Goal: Find specific page/section: Find specific page/section

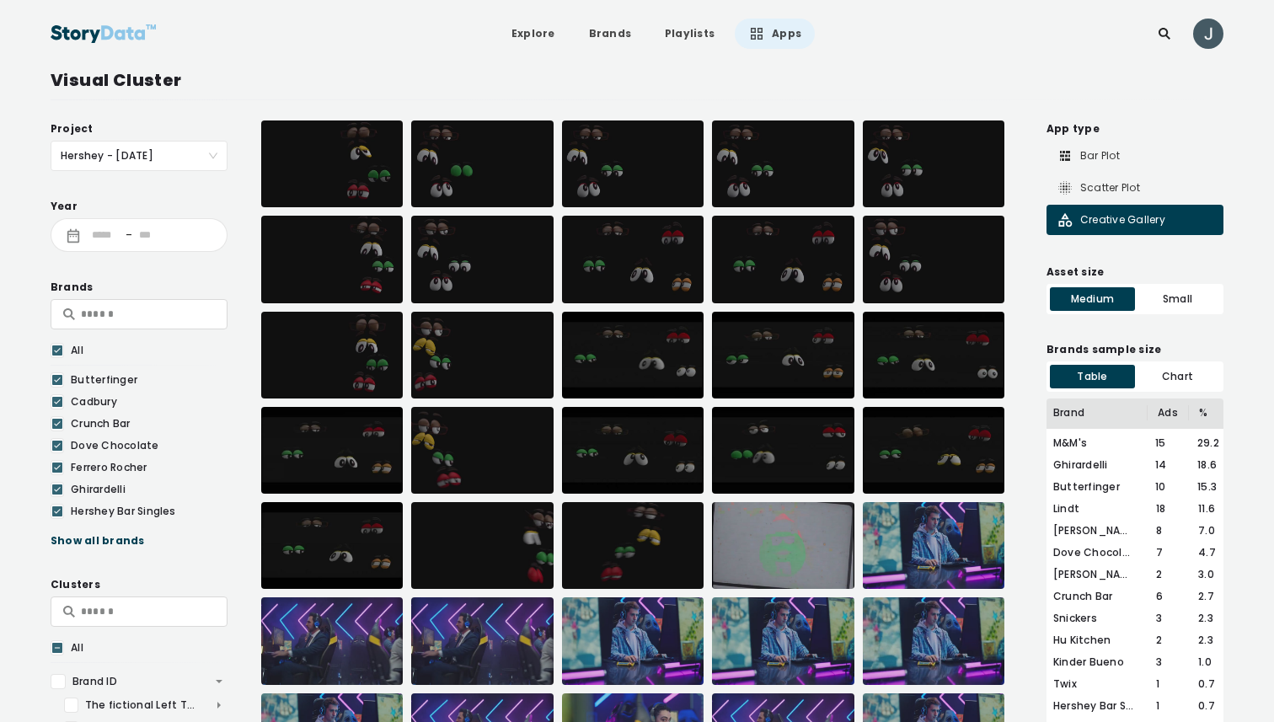
scroll to position [205, 0]
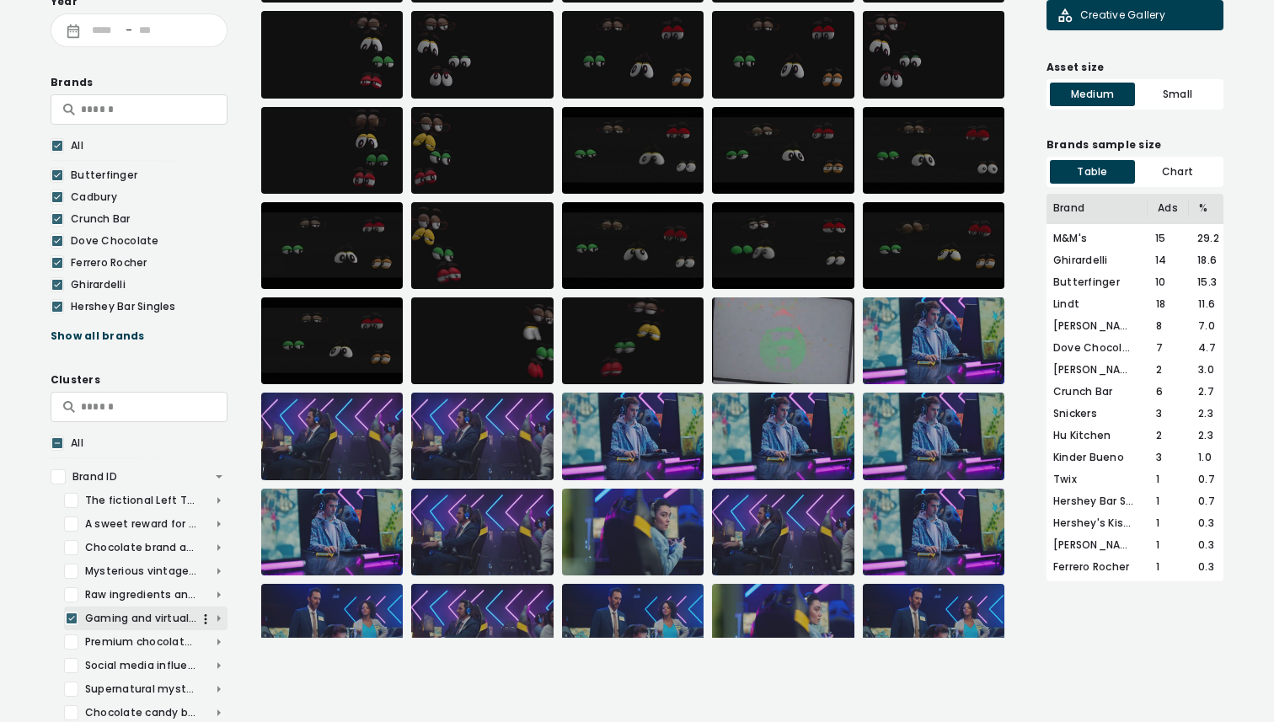
click at [67, 614] on icon at bounding box center [72, 618] width 10 height 17
click at [69, 636] on div at bounding box center [71, 642] width 14 height 15
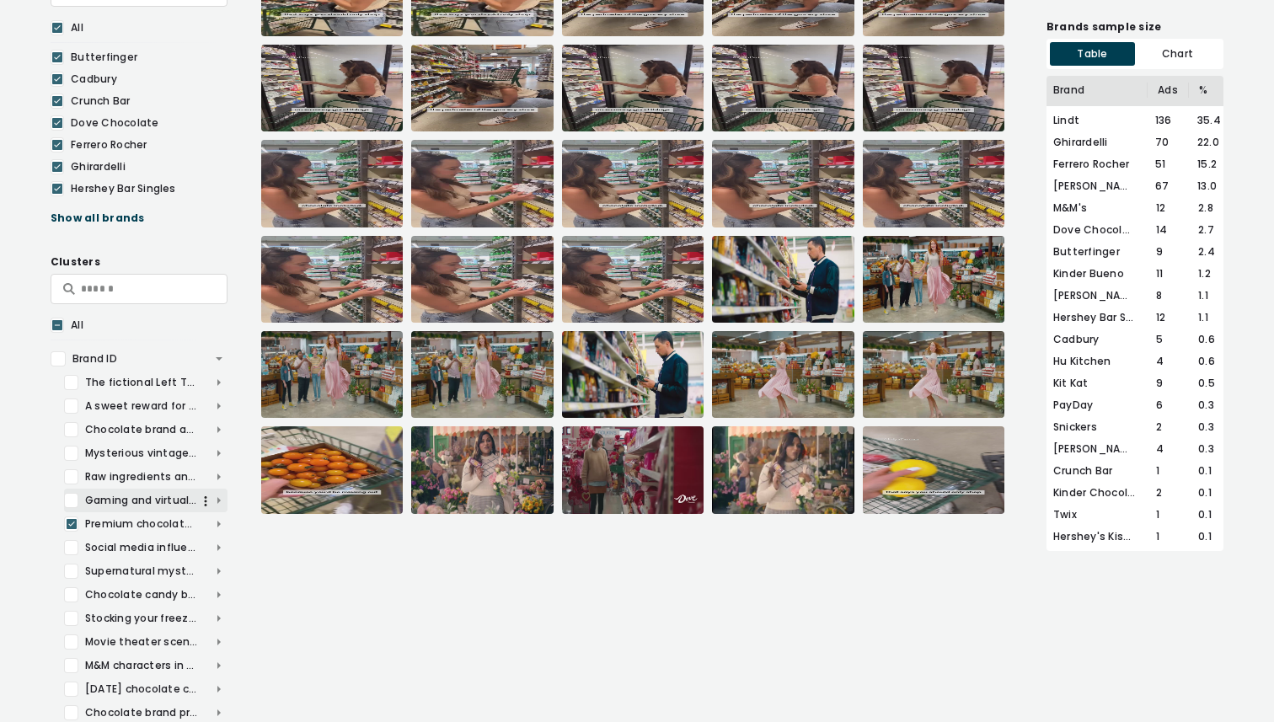
scroll to position [342, 0]
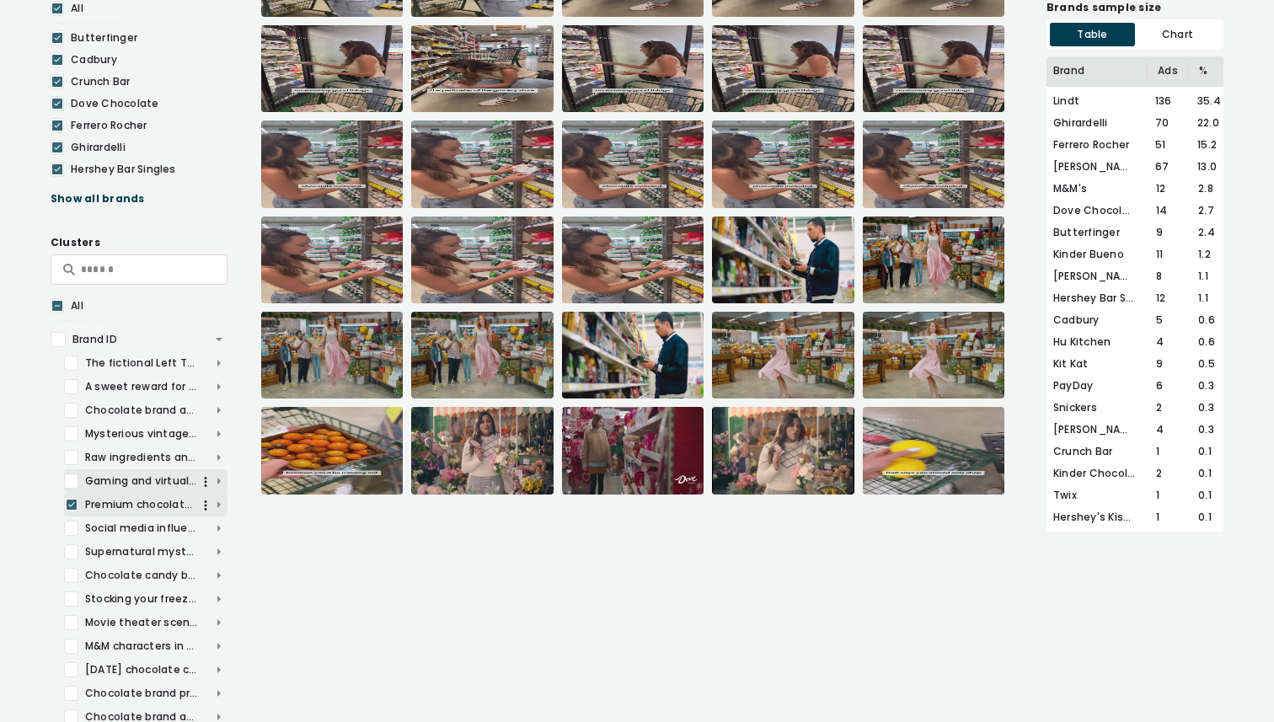
click at [219, 504] on span "Premium chocolate brand packaging and unwrapping experience" at bounding box center [146, 504] width 164 height 15
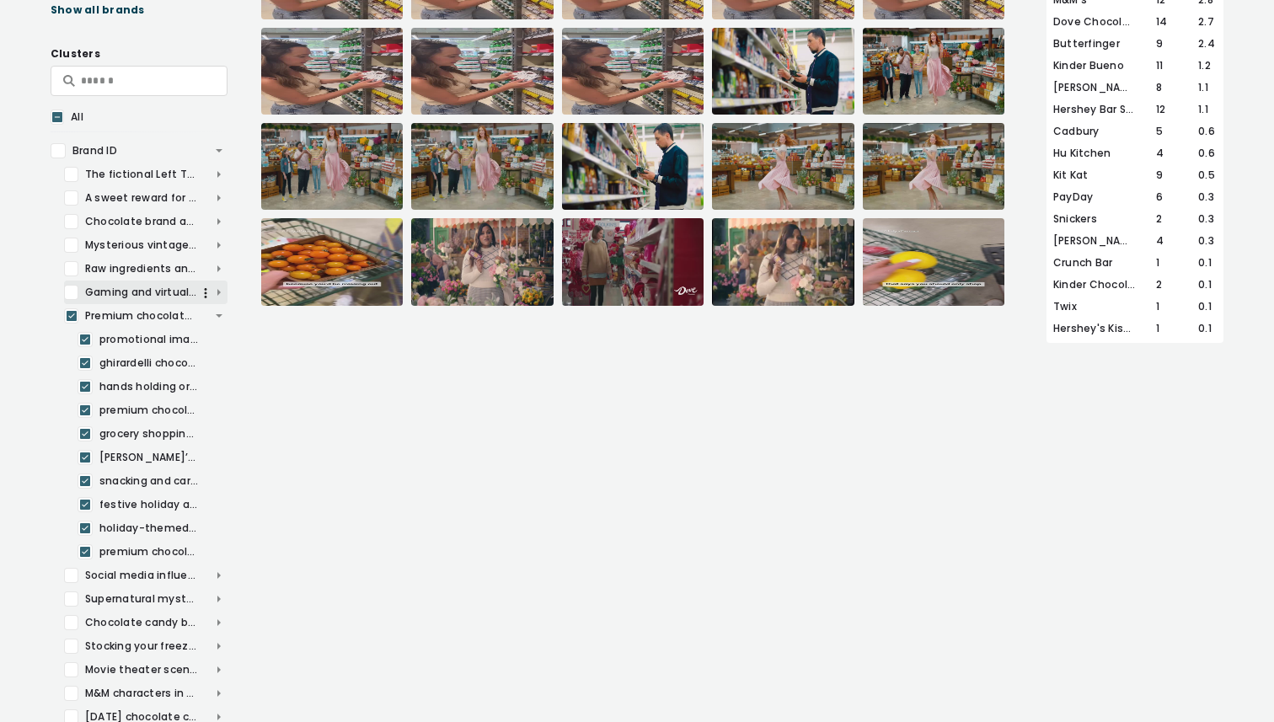
scroll to position [553, 0]
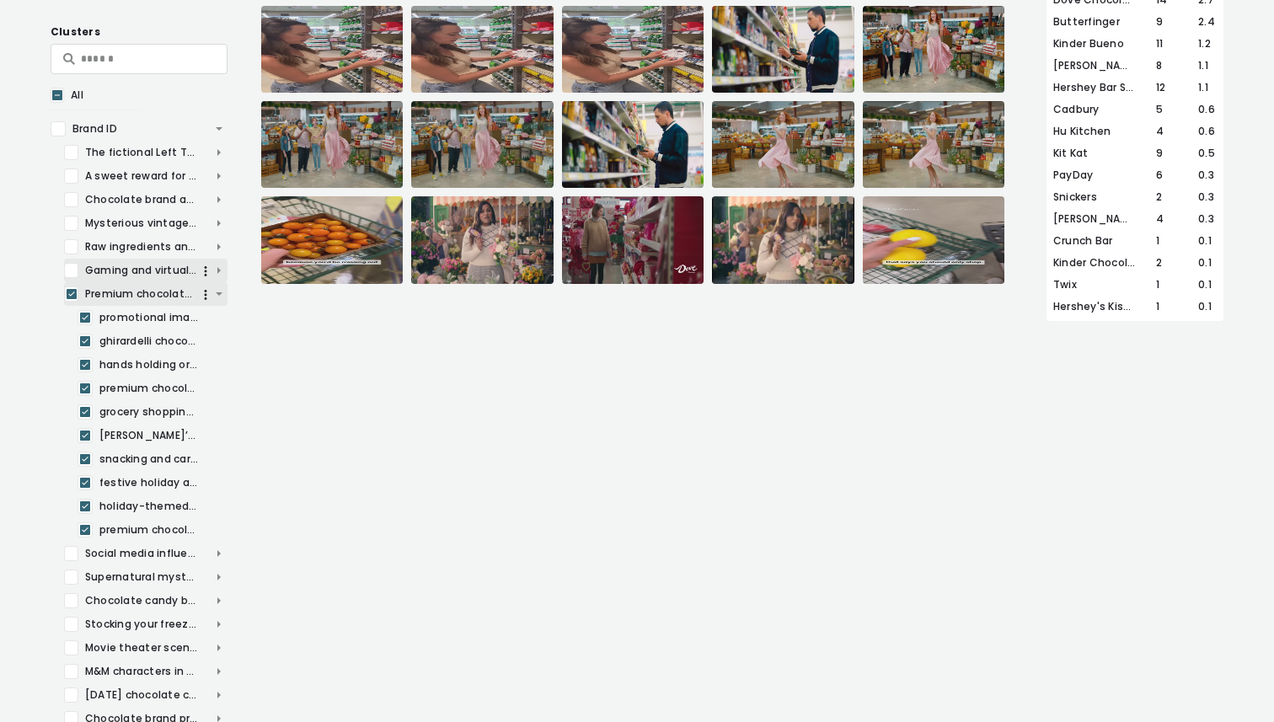
click at [75, 297] on icon at bounding box center [72, 294] width 10 height 17
click at [221, 293] on span "Premium chocolate brand packaging and unwrapping experience" at bounding box center [146, 294] width 164 height 15
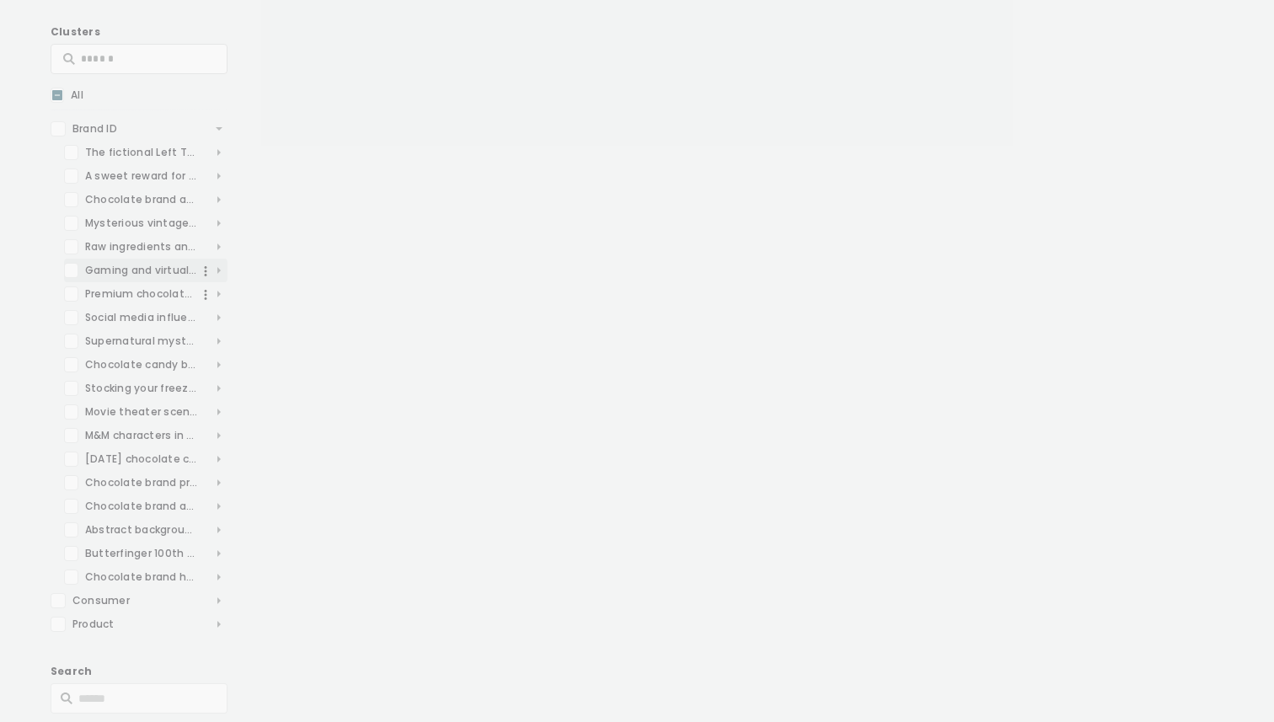
click at [72, 320] on div "Project Hershey - [DATE] Year - Brands All Butterfinger Cadbury Crunch Bar Dove…" at bounding box center [139, 144] width 177 height 1153
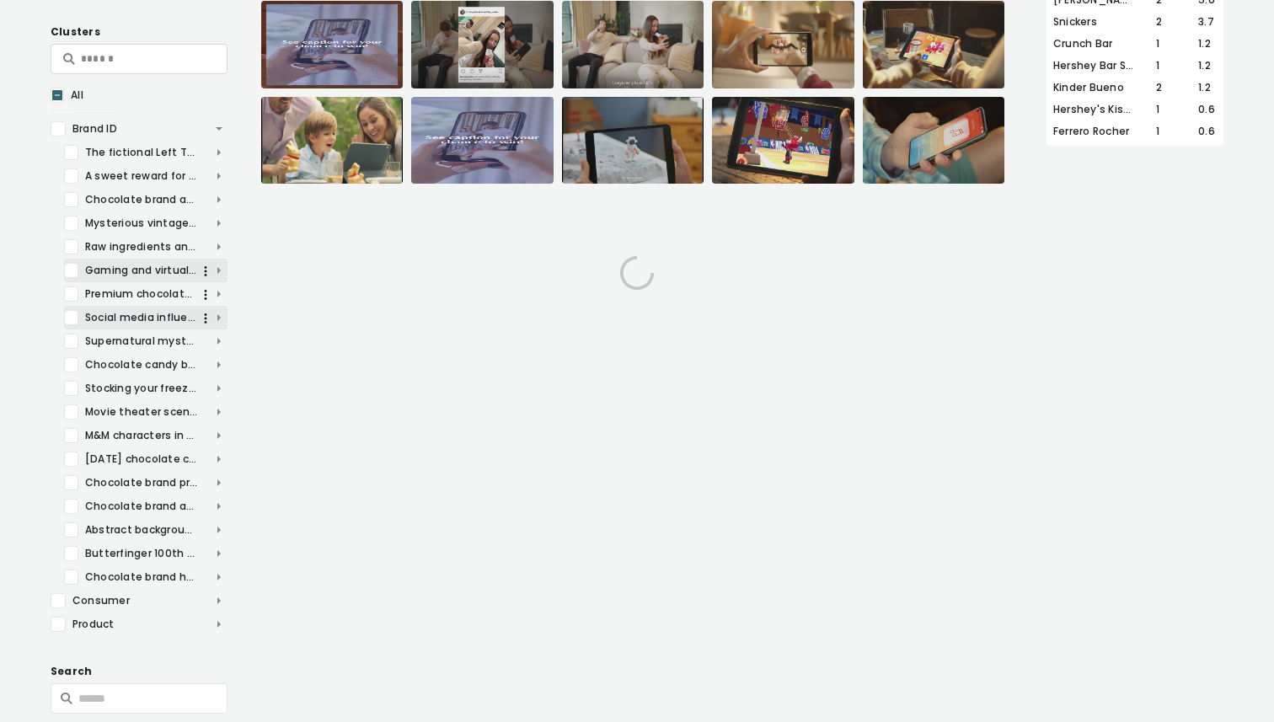
scroll to position [0, 0]
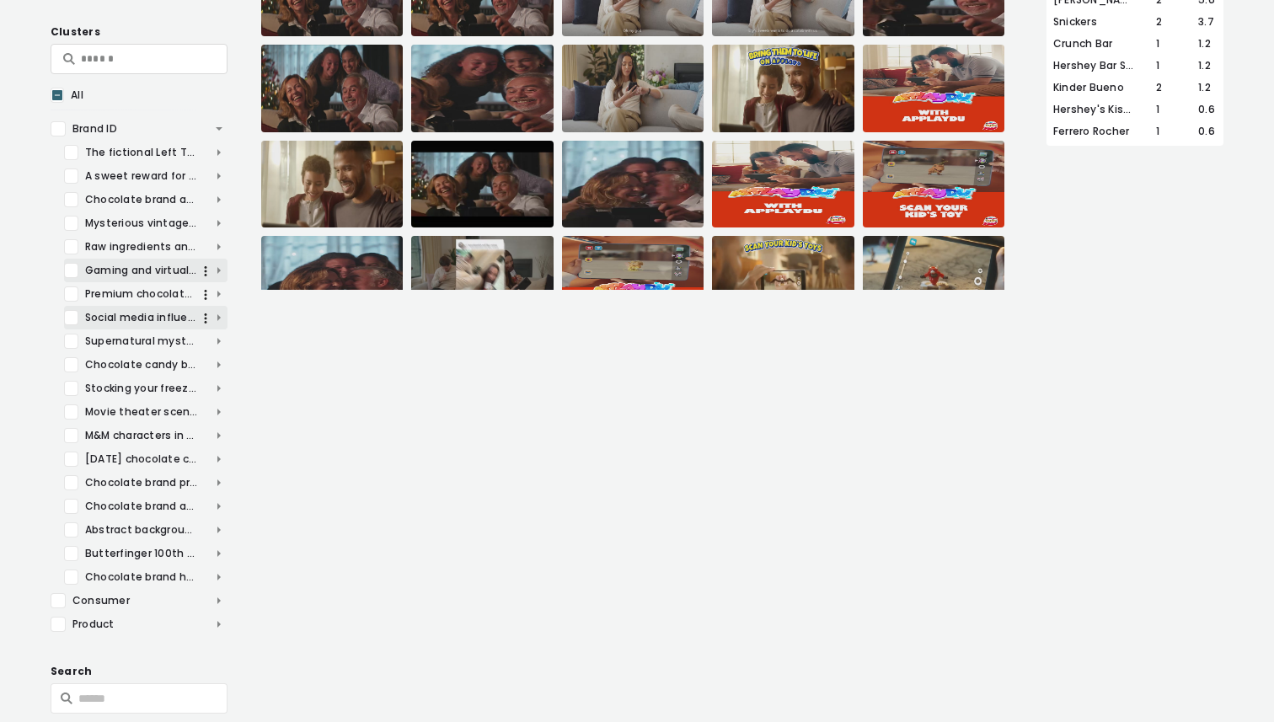
click at [69, 316] on div at bounding box center [71, 317] width 14 height 15
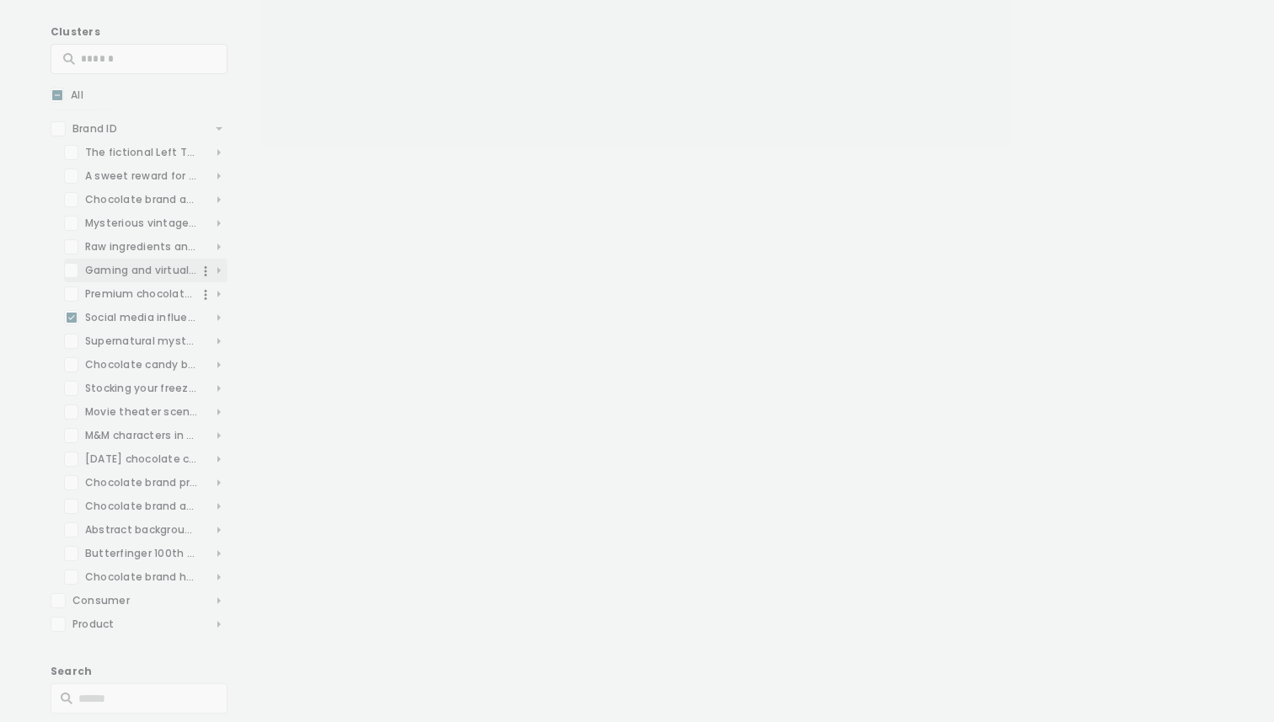
click at [220, 624] on div "Project Hershey - [DATE] Year - Brands All Butterfinger Cadbury Crunch Bar Dove…" at bounding box center [139, 144] width 177 height 1153
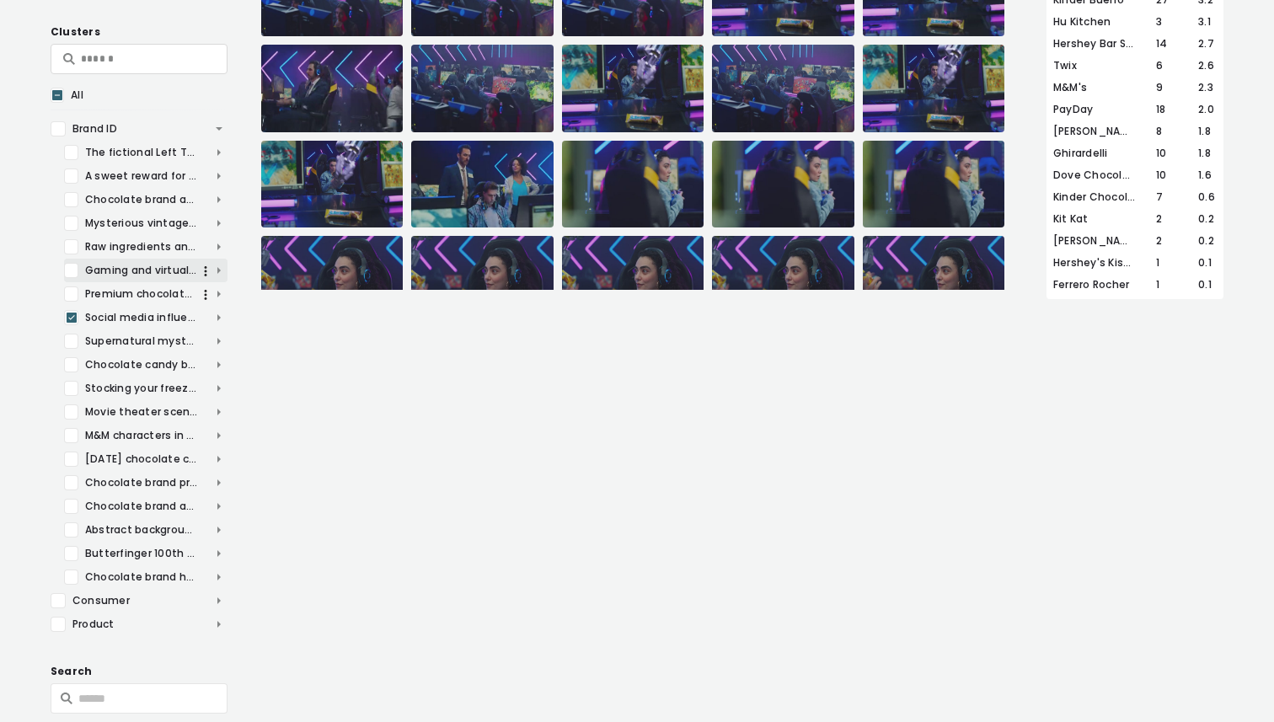
click at [218, 625] on span "Product" at bounding box center [139, 624] width 177 height 15
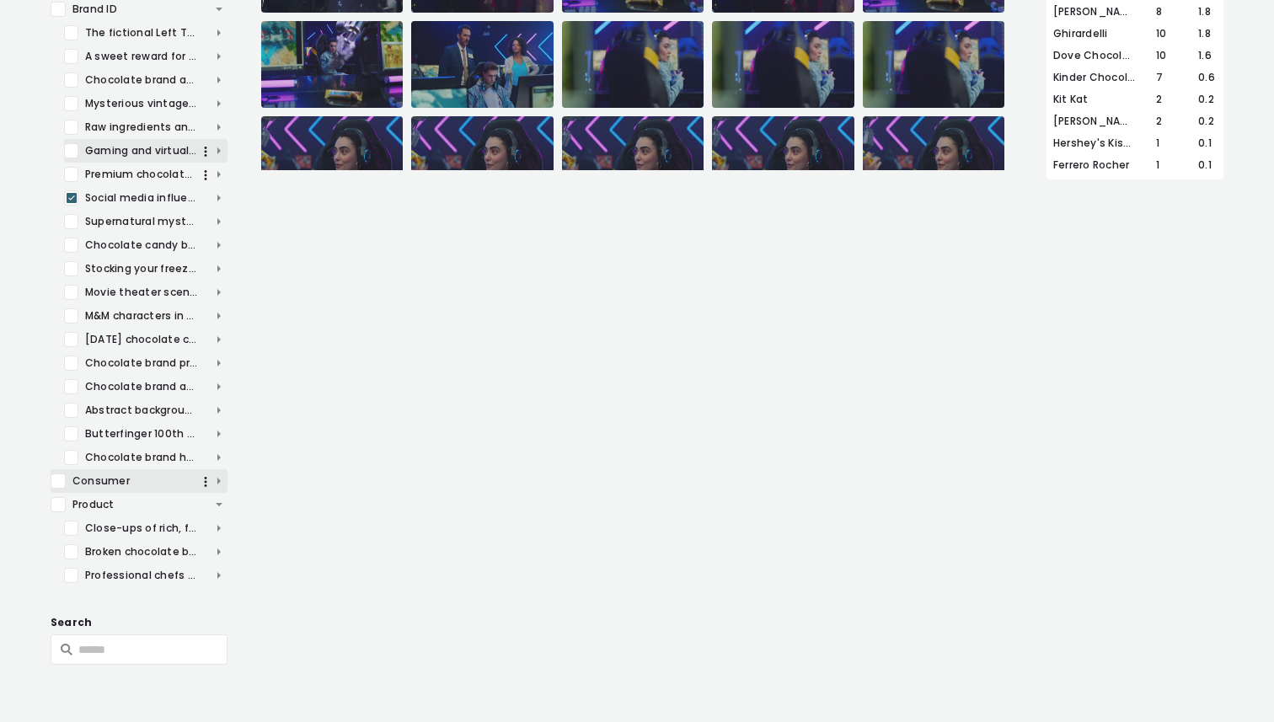
click at [220, 476] on span "Consumer" at bounding box center [139, 481] width 177 height 15
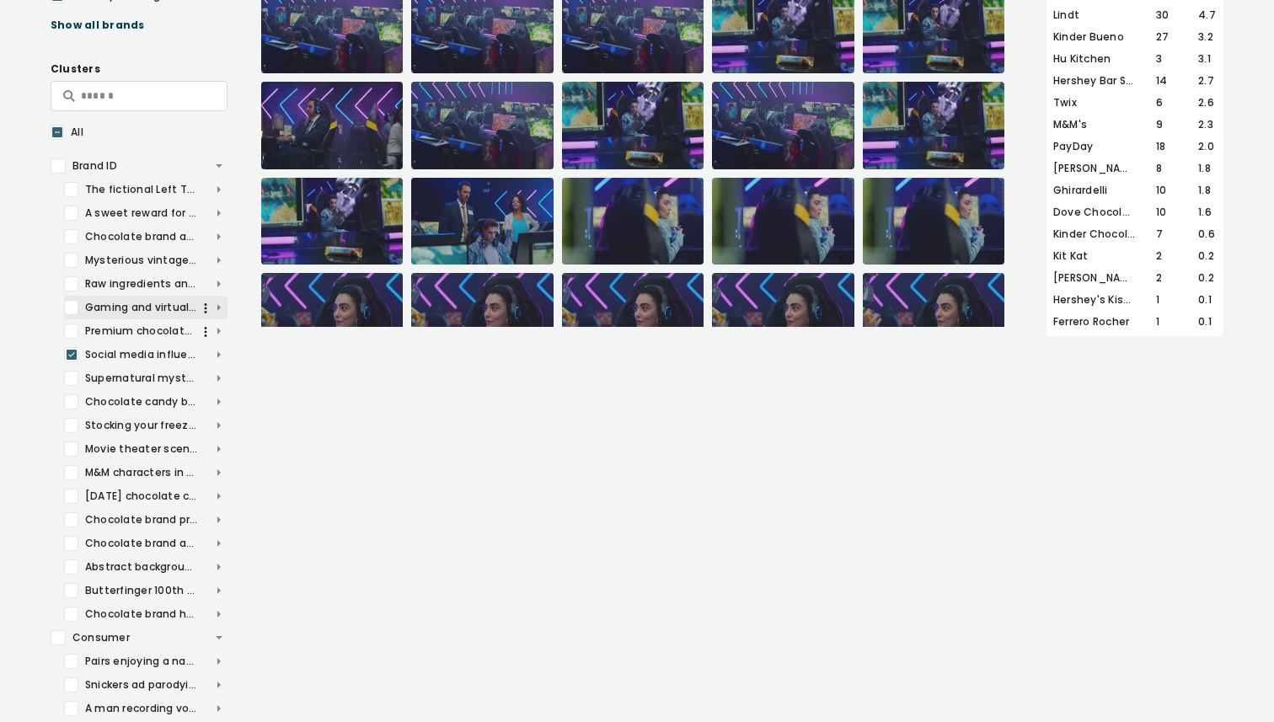
scroll to position [515, 0]
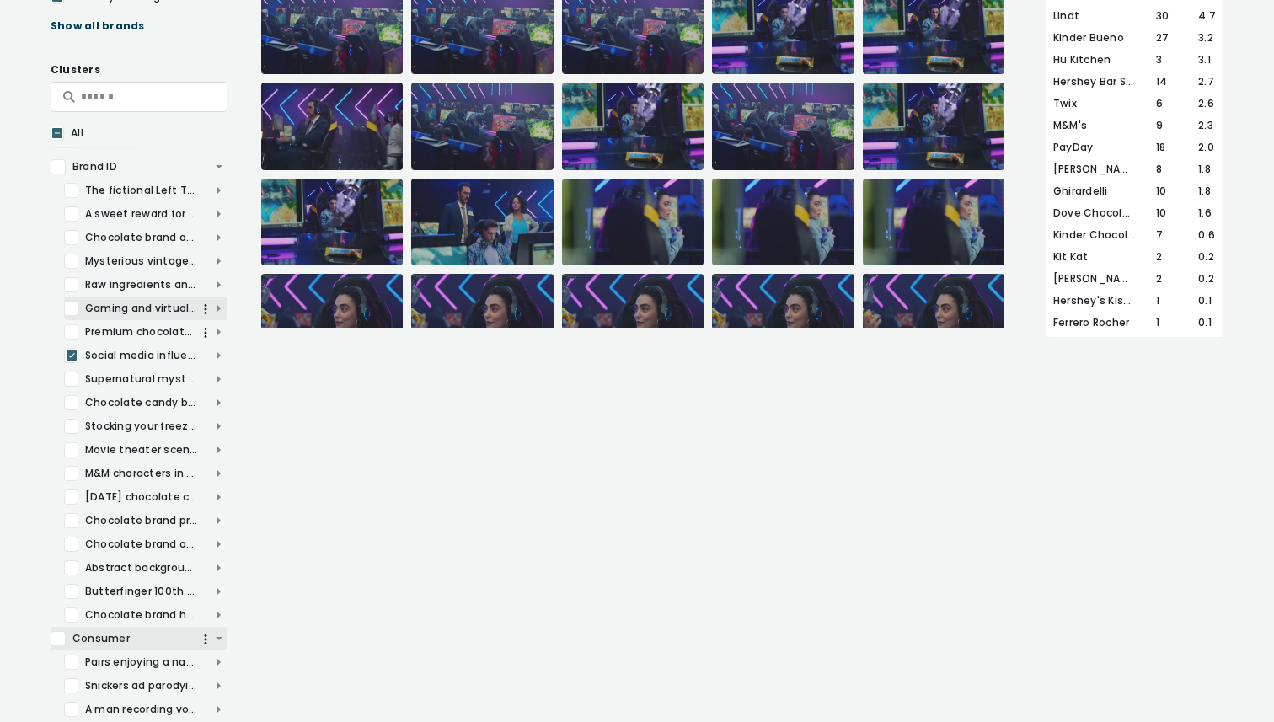
click at [221, 636] on span "Consumer" at bounding box center [139, 638] width 177 height 15
click at [219, 662] on span "Product" at bounding box center [139, 662] width 177 height 15
click at [56, 130] on icon at bounding box center [57, 133] width 10 height 17
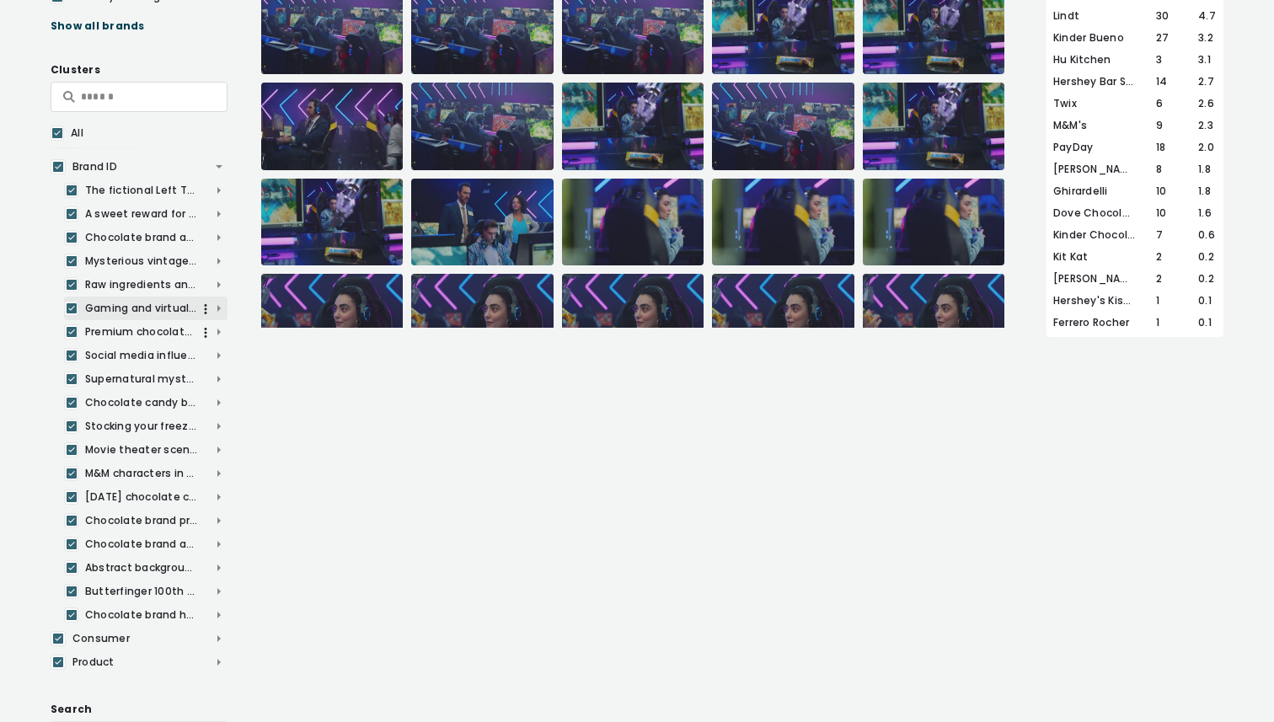
click at [56, 130] on icon at bounding box center [57, 133] width 10 height 17
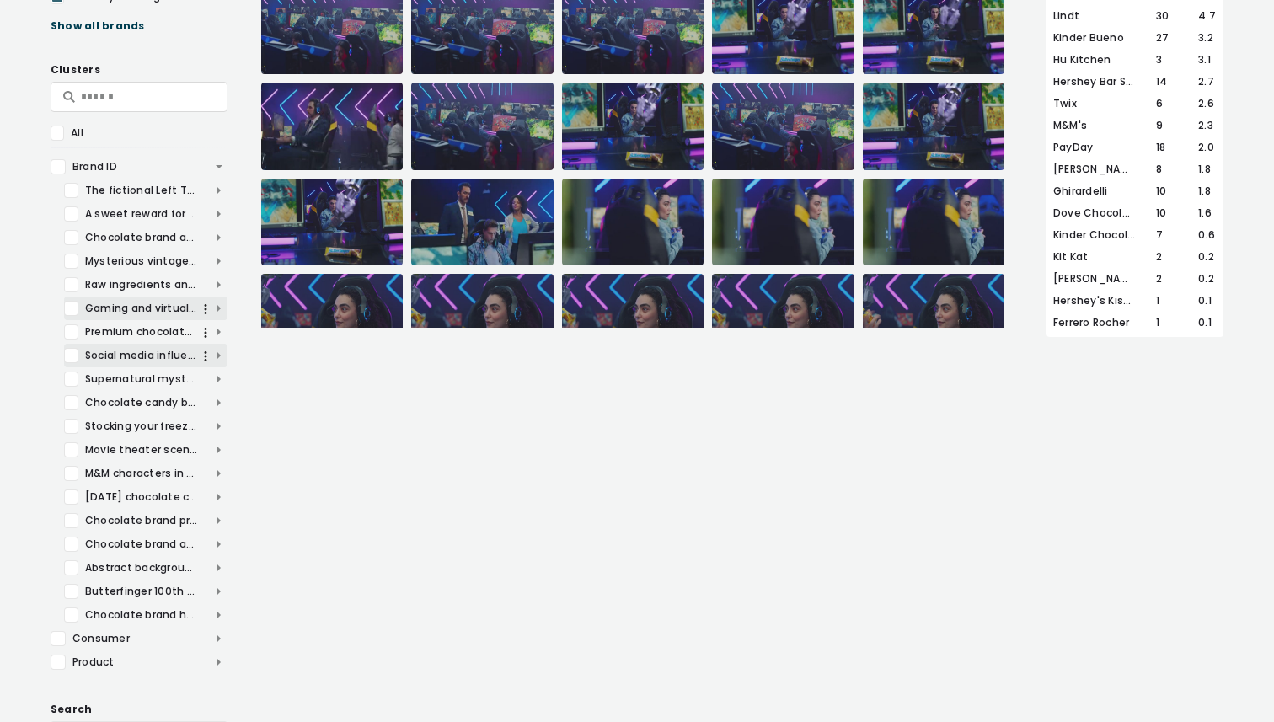
click at [68, 356] on div at bounding box center [71, 355] width 14 height 15
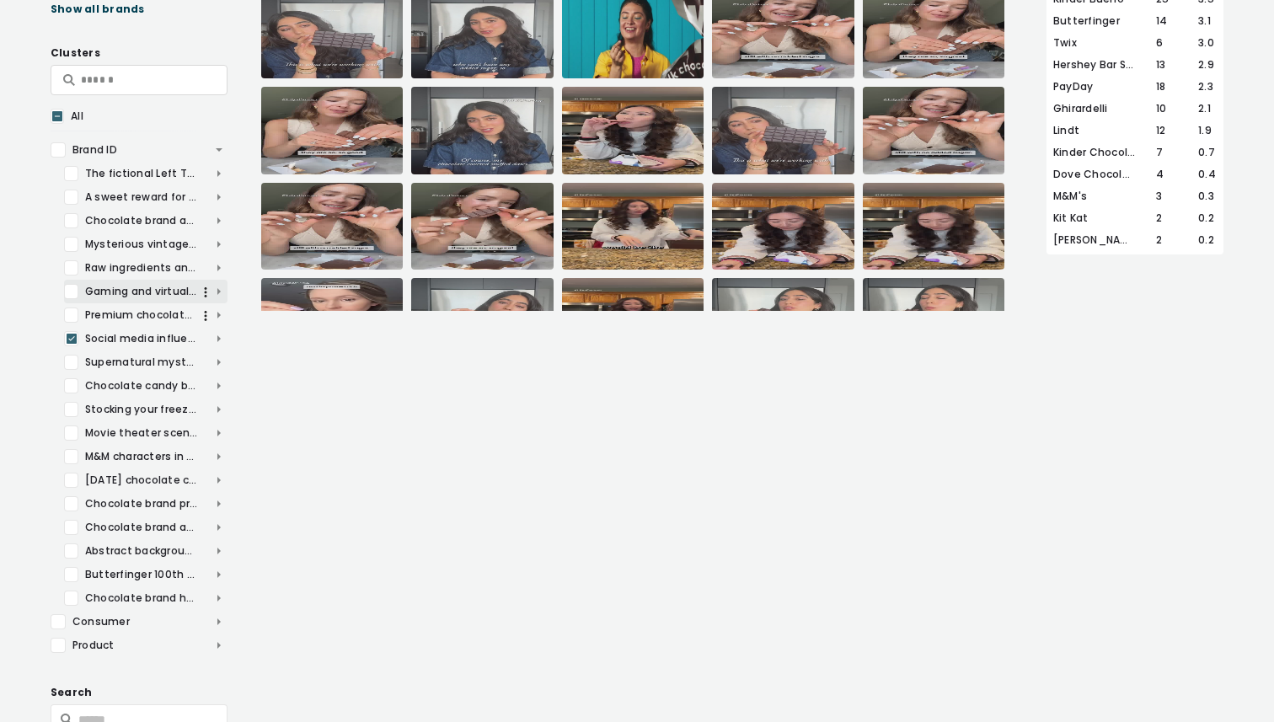
scroll to position [544, 0]
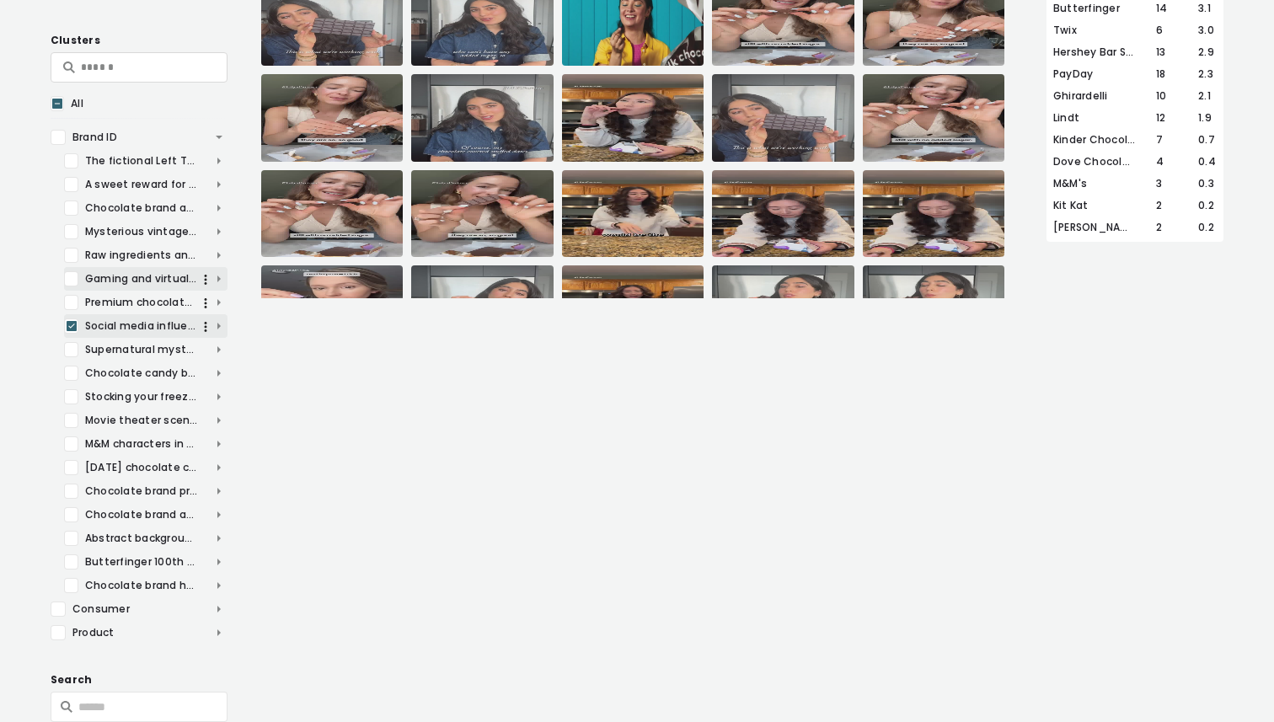
click at [72, 326] on icon at bounding box center [71, 326] width 7 height 5
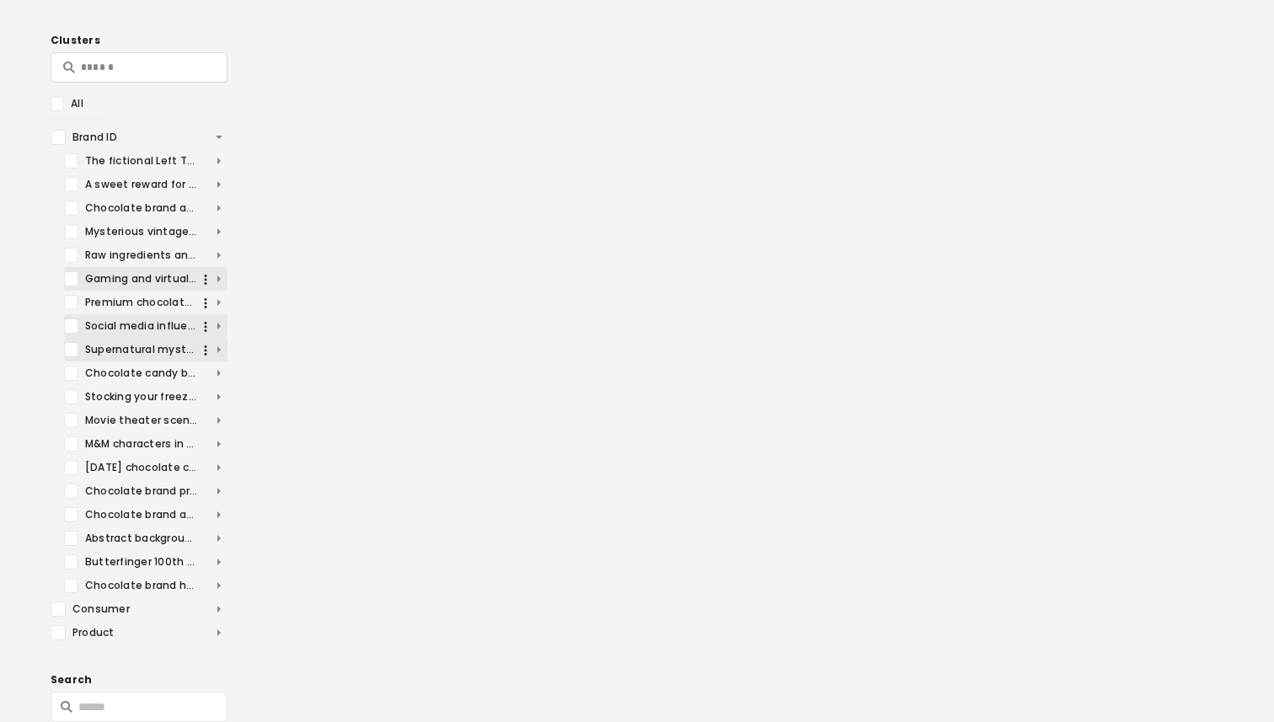
click at [73, 349] on div at bounding box center [71, 349] width 14 height 15
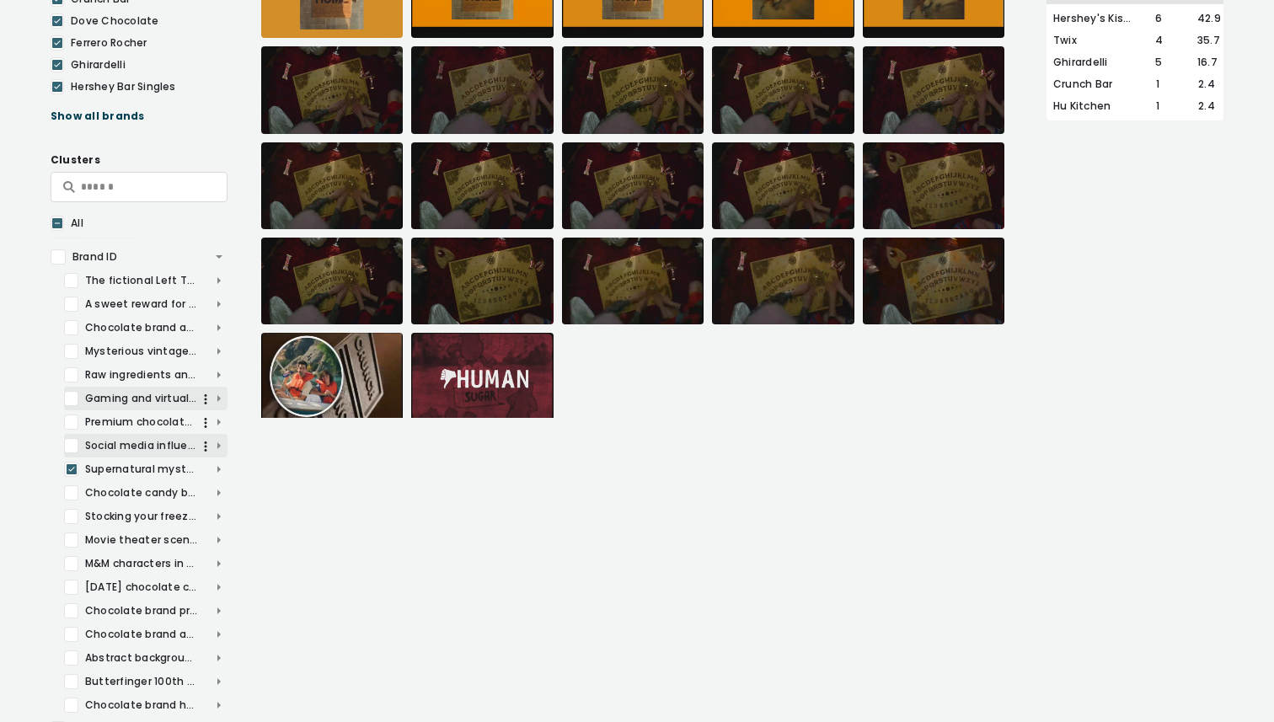
scroll to position [286, 0]
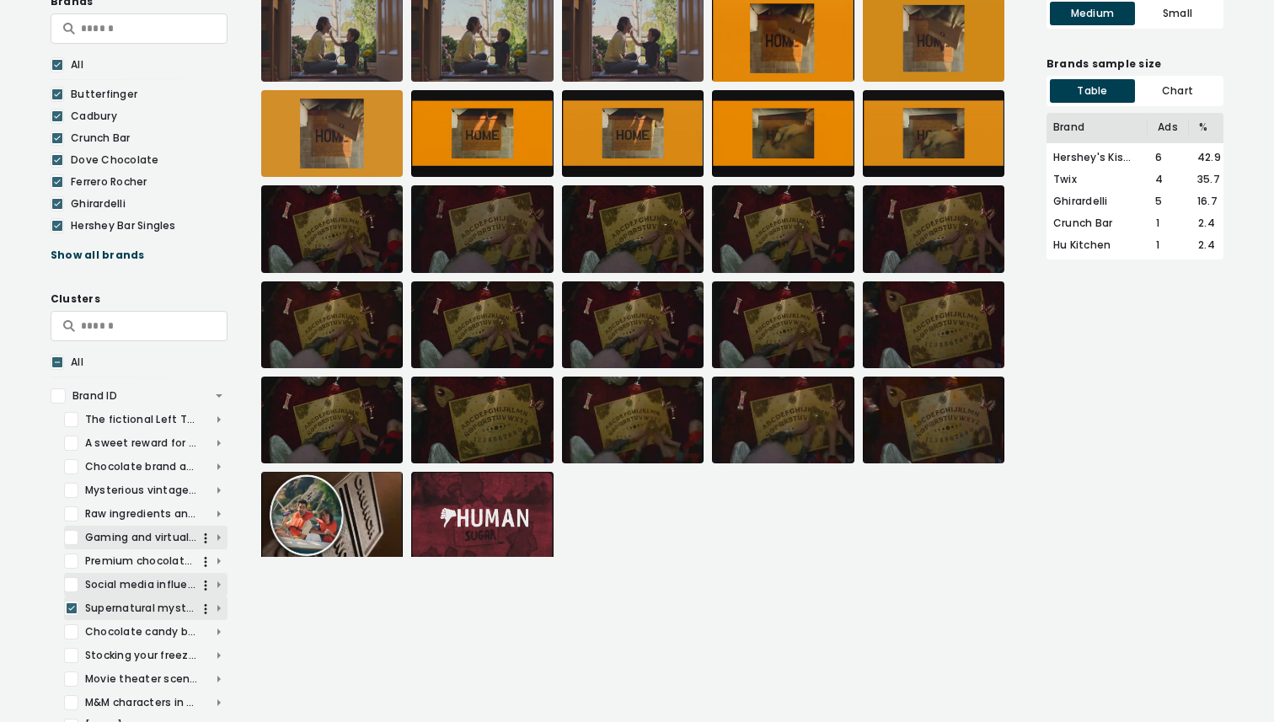
click at [72, 609] on icon at bounding box center [72, 608] width 10 height 17
click at [73, 631] on div at bounding box center [71, 632] width 14 height 15
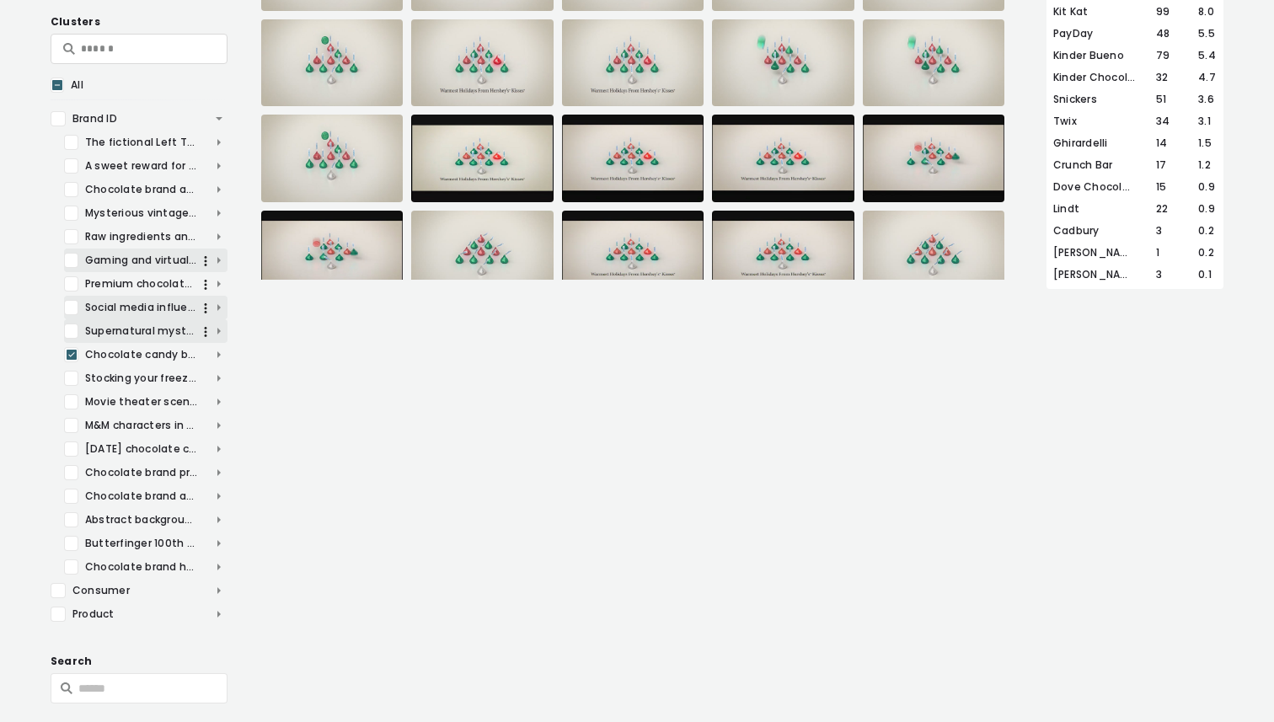
scroll to position [5382, 0]
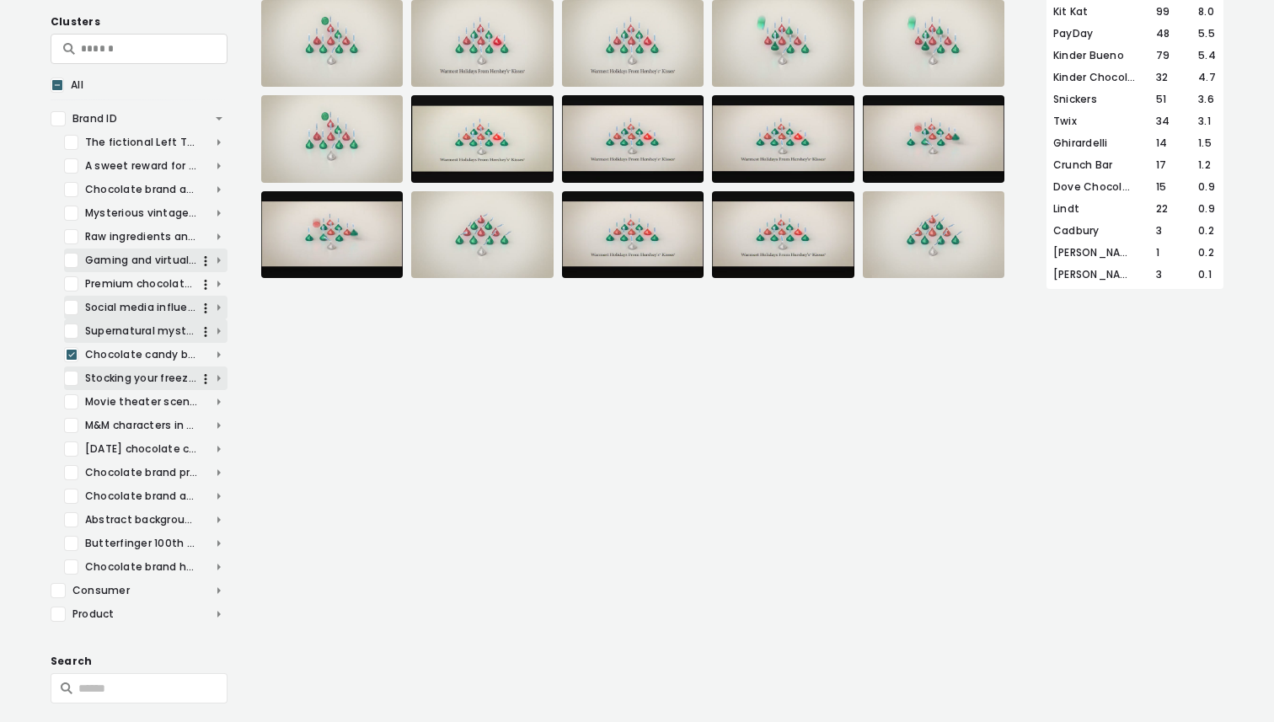
click at [72, 377] on div at bounding box center [71, 378] width 14 height 15
click at [72, 350] on icon at bounding box center [72, 354] width 10 height 17
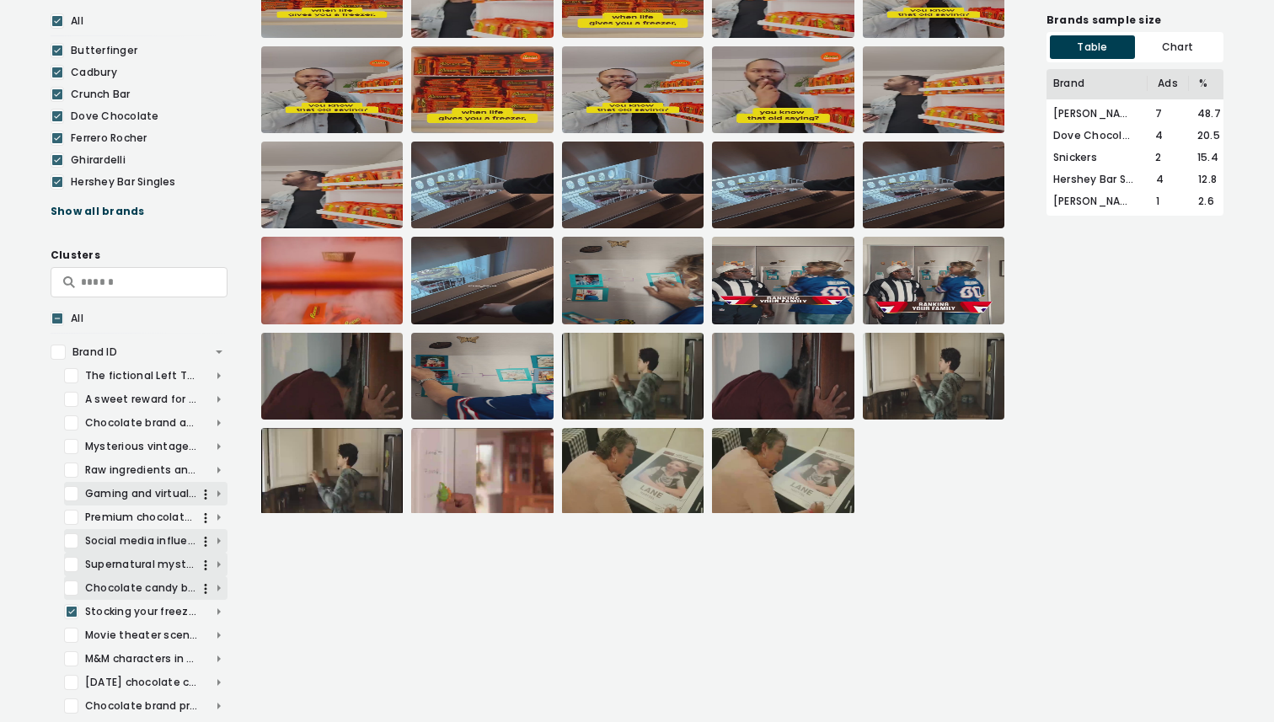
scroll to position [367, 0]
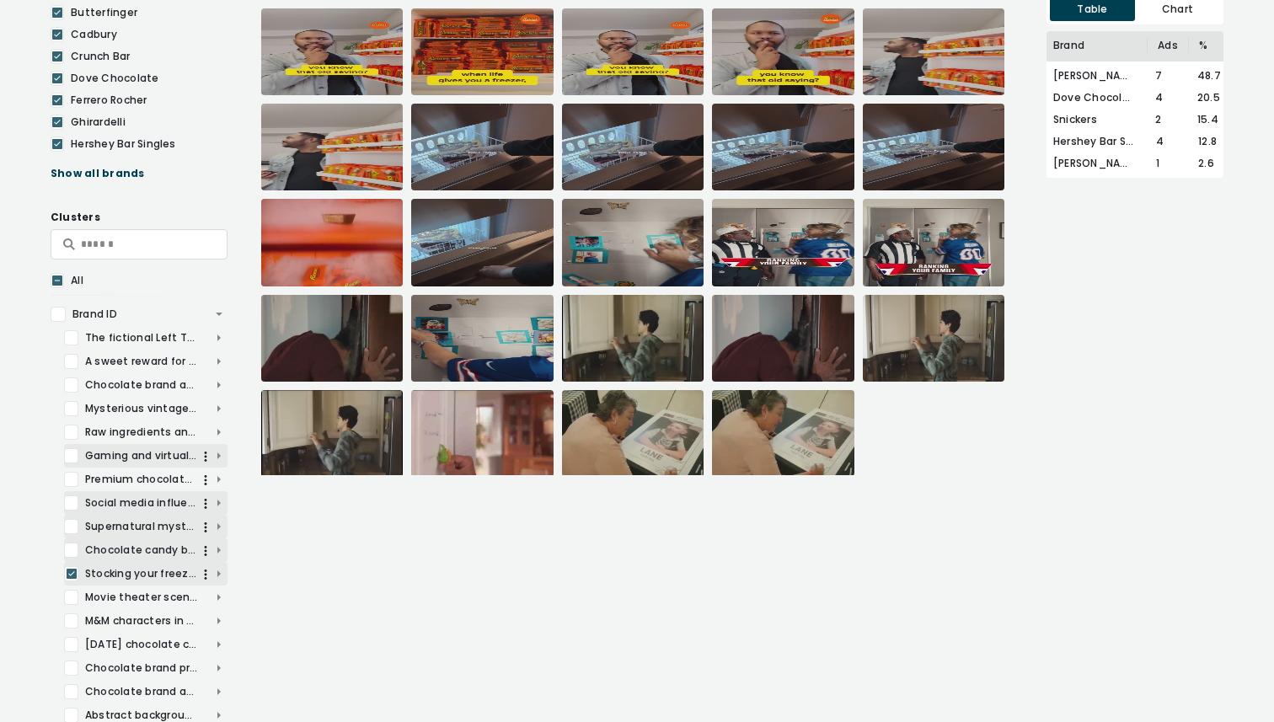
click at [71, 573] on icon at bounding box center [72, 574] width 10 height 17
click at [71, 591] on div at bounding box center [71, 597] width 14 height 15
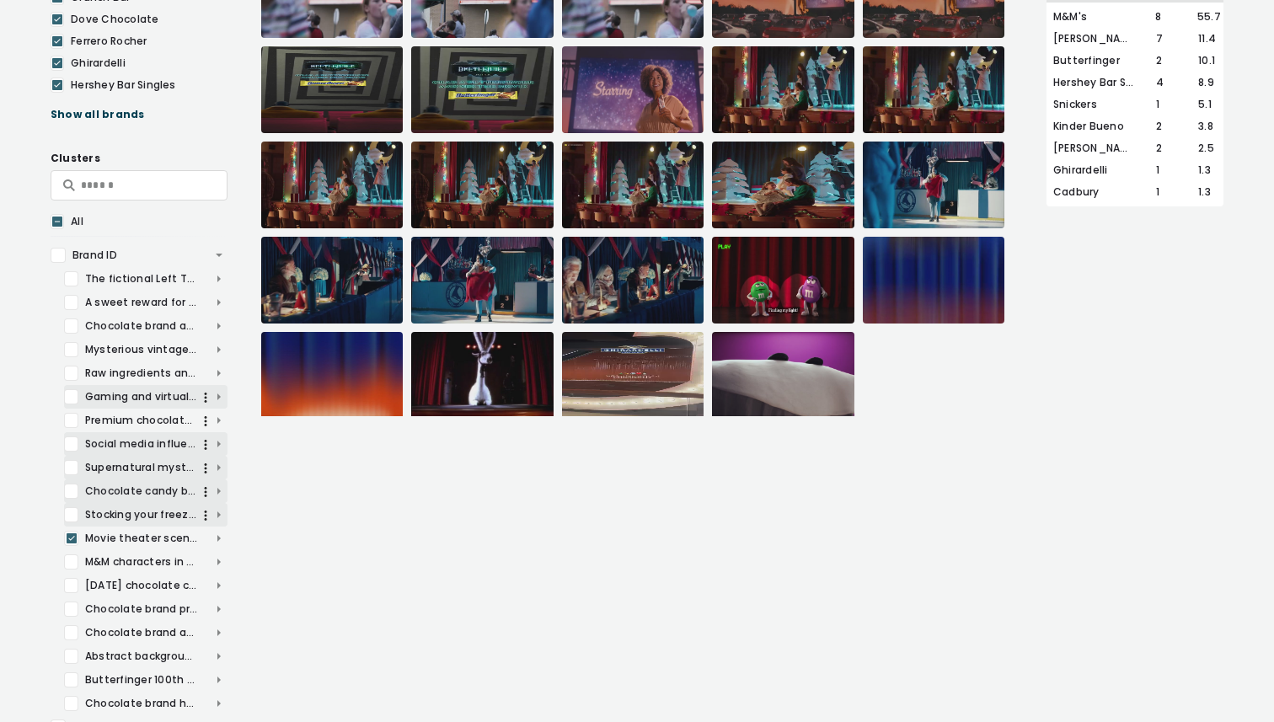
scroll to position [506, 0]
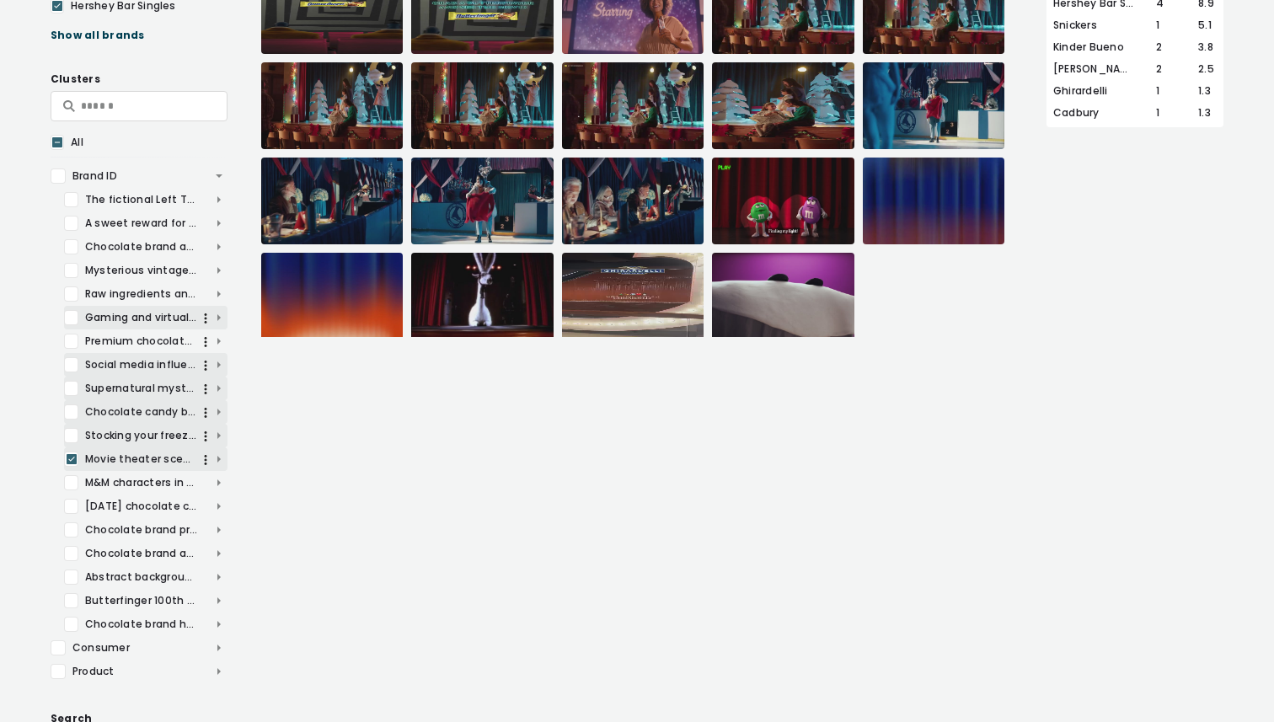
click at [72, 460] on icon at bounding box center [72, 459] width 10 height 17
click at [71, 481] on div at bounding box center [71, 482] width 14 height 15
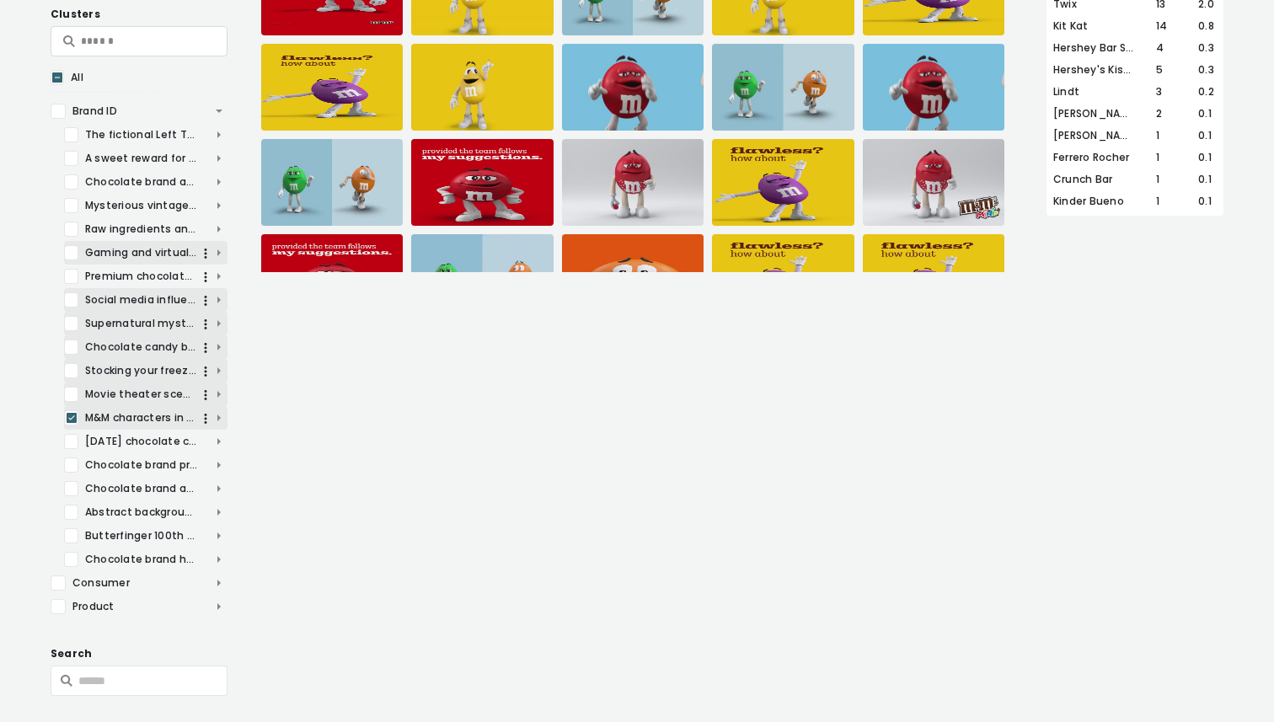
scroll to position [573, 0]
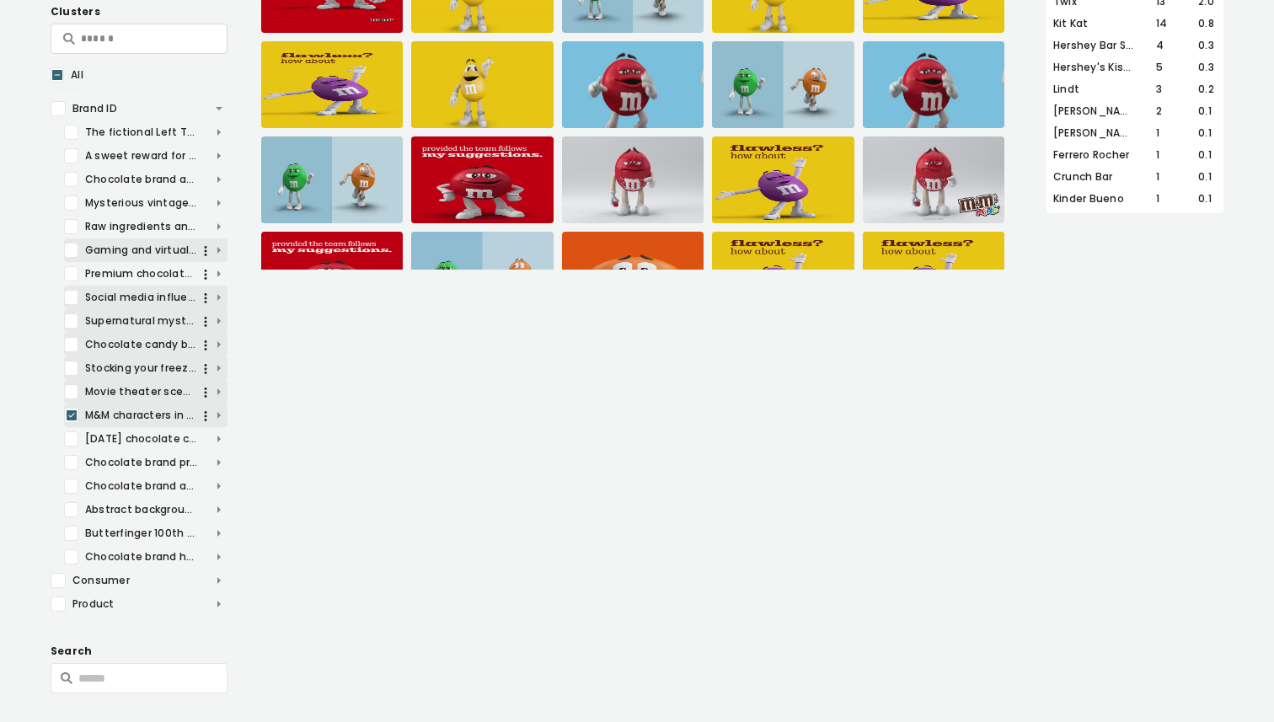
click at [71, 416] on icon at bounding box center [71, 415] width 7 height 5
click at [58, 602] on div at bounding box center [58, 604] width 15 height 15
click at [223, 107] on span "Brand ID" at bounding box center [139, 108] width 177 height 15
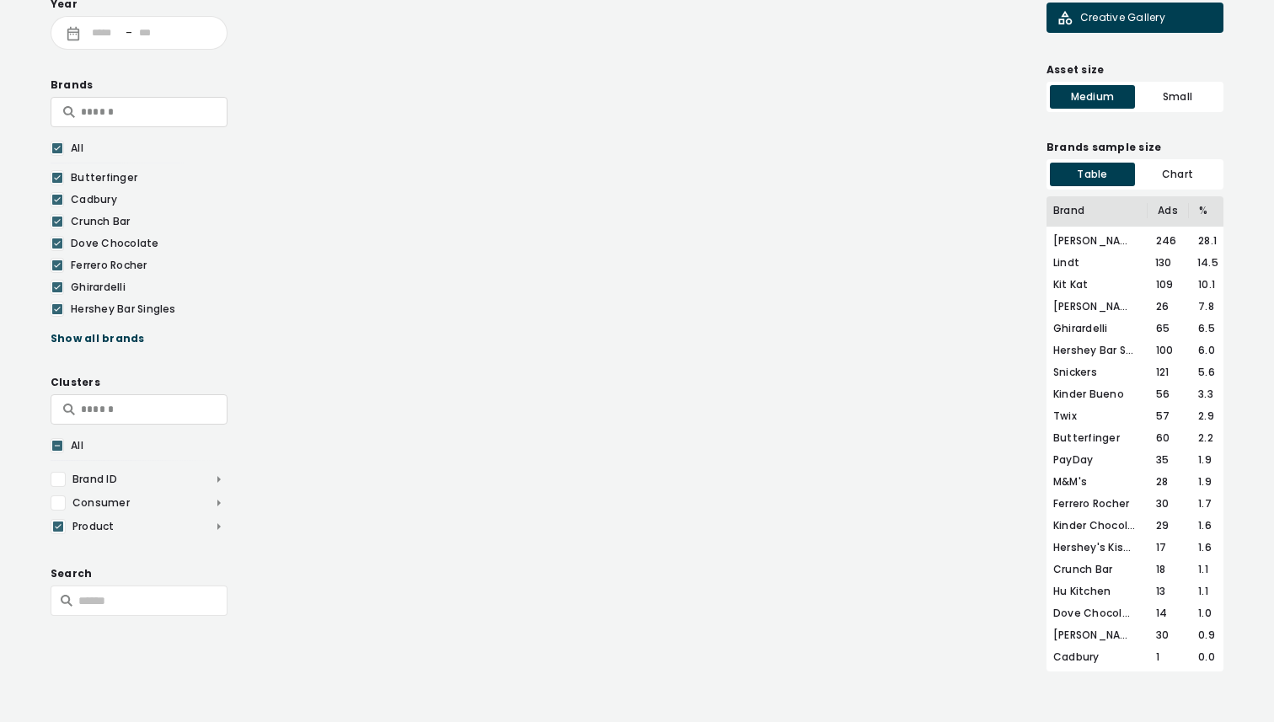
scroll to position [113908, 0]
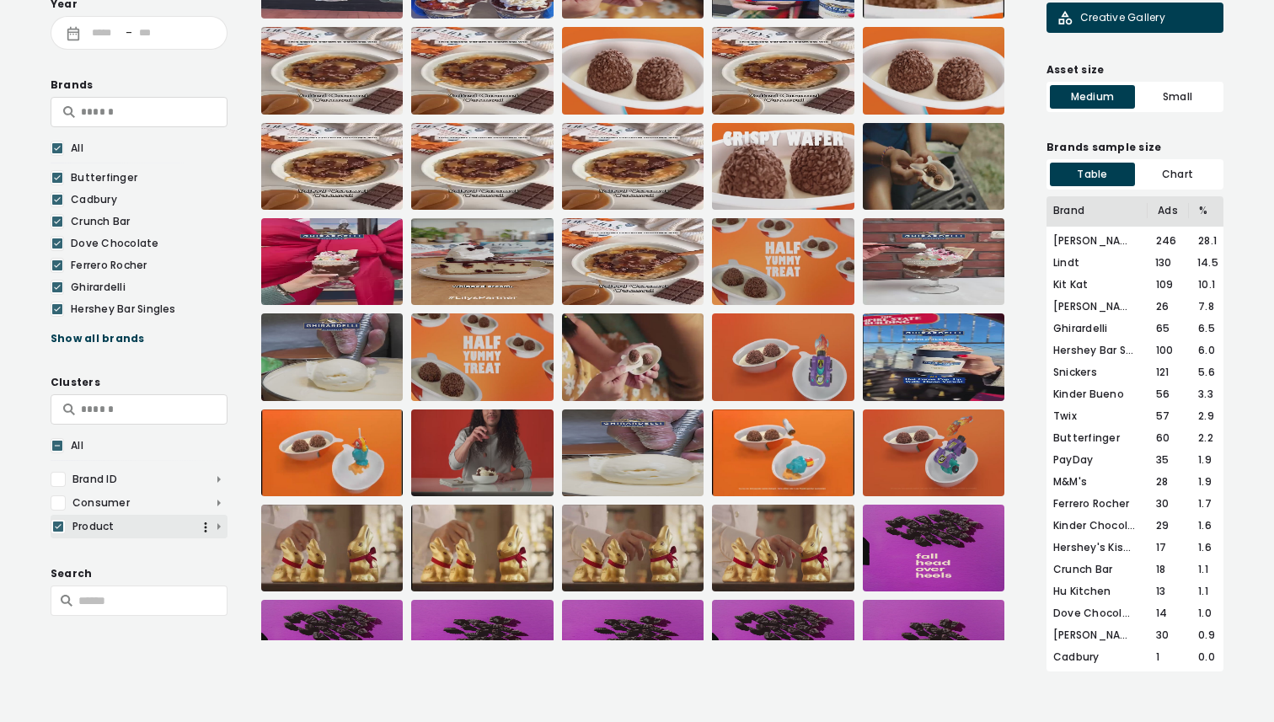
click at [61, 524] on icon at bounding box center [58, 526] width 10 height 17
click at [59, 507] on div at bounding box center [58, 503] width 15 height 15
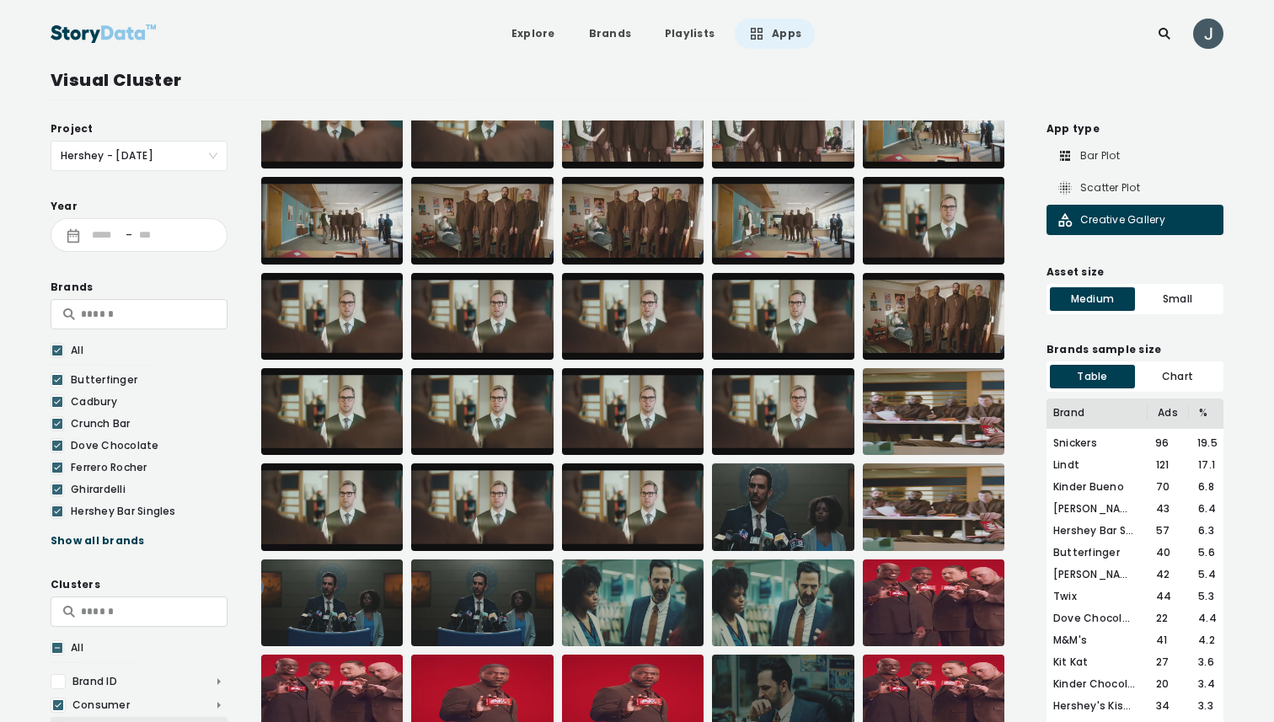
scroll to position [47907, 0]
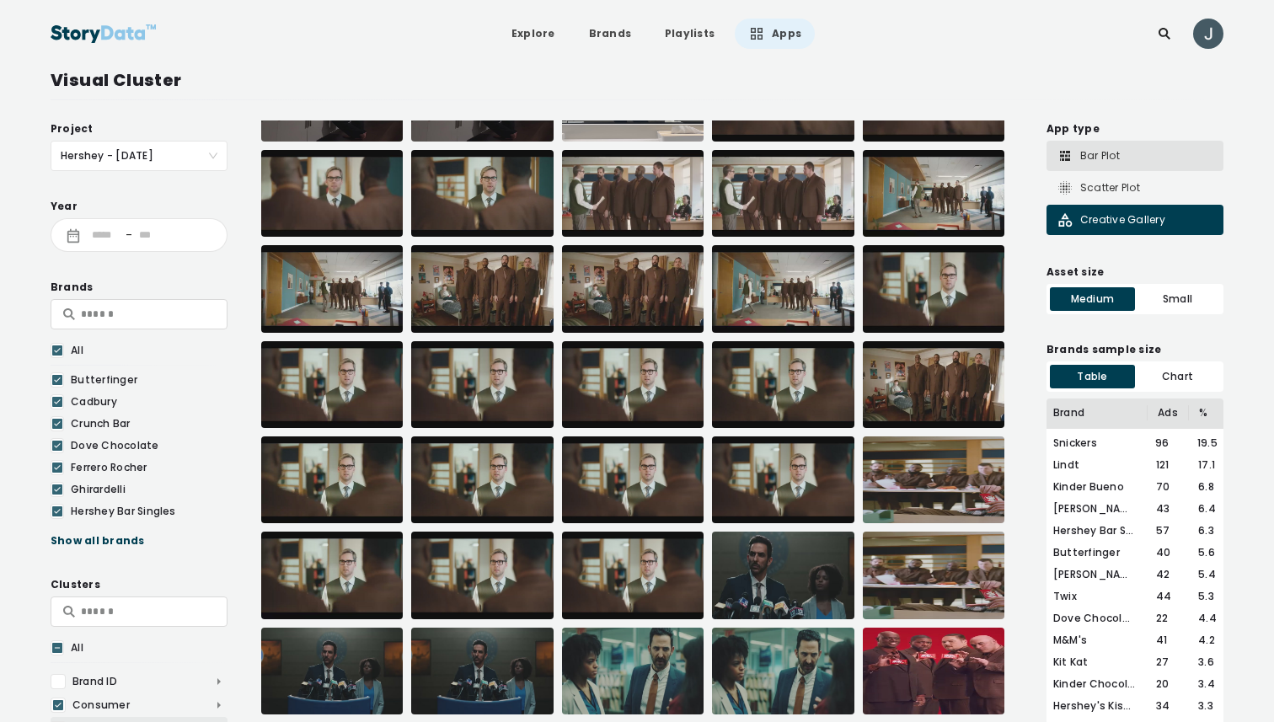
click at [1075, 156] on div "Bar Plot" at bounding box center [1088, 155] width 63 height 17
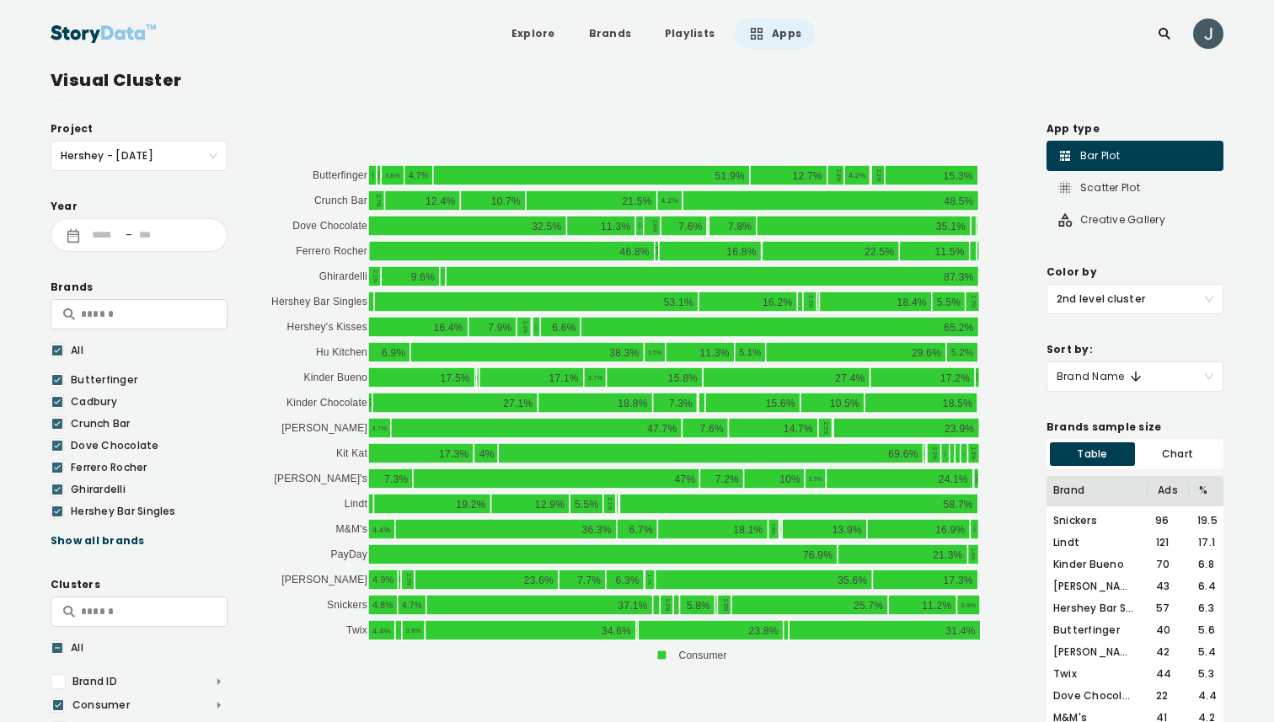
click at [1096, 307] on span "2nd level cluster" at bounding box center [1135, 299] width 157 height 29
click at [56, 648] on icon at bounding box center [57, 648] width 10 height 17
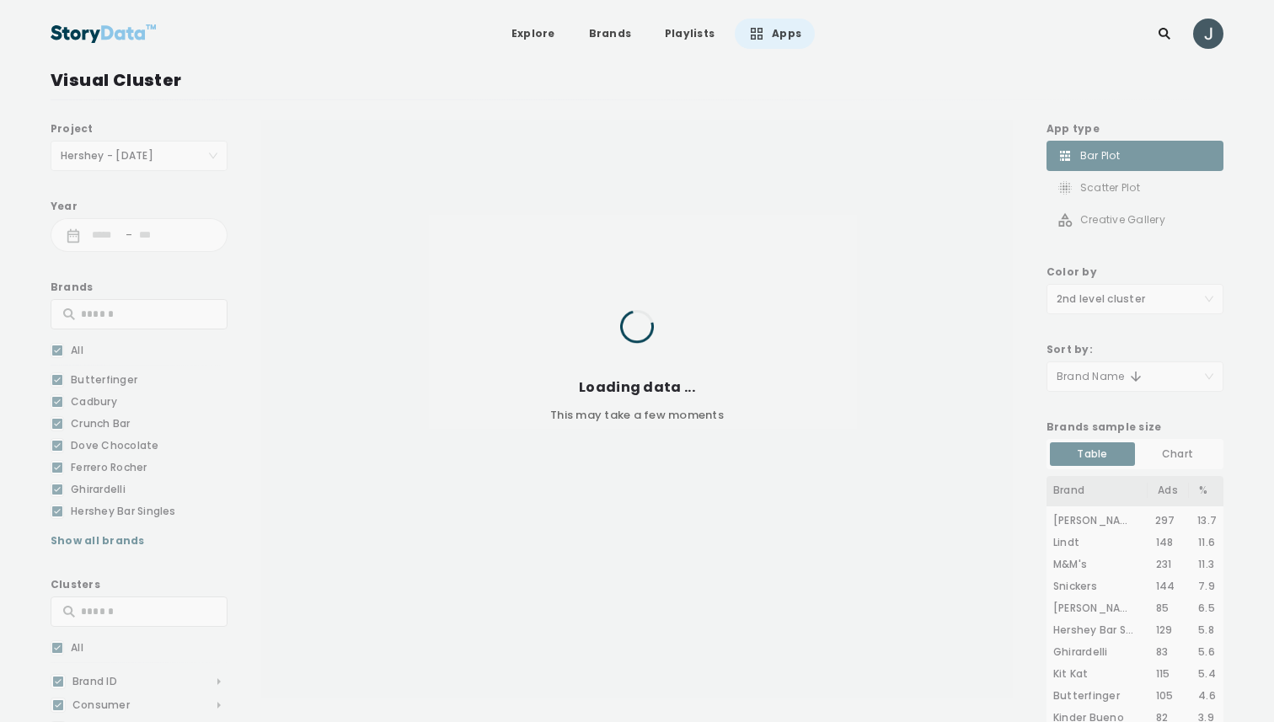
click at [1102, 296] on div "App type Bar Plot Scatter Plot Creative Gallery Color by 2nd level cluster Sort…" at bounding box center [1135, 536] width 177 height 831
click at [1110, 305] on div "App type Bar Plot Scatter Plot Creative Gallery Color by 2nd level cluster Sort…" at bounding box center [1135, 536] width 177 height 831
click at [1120, 305] on div "App type Bar Plot Scatter Plot Creative Gallery Color by 2nd level cluster Sort…" at bounding box center [1135, 536] width 177 height 831
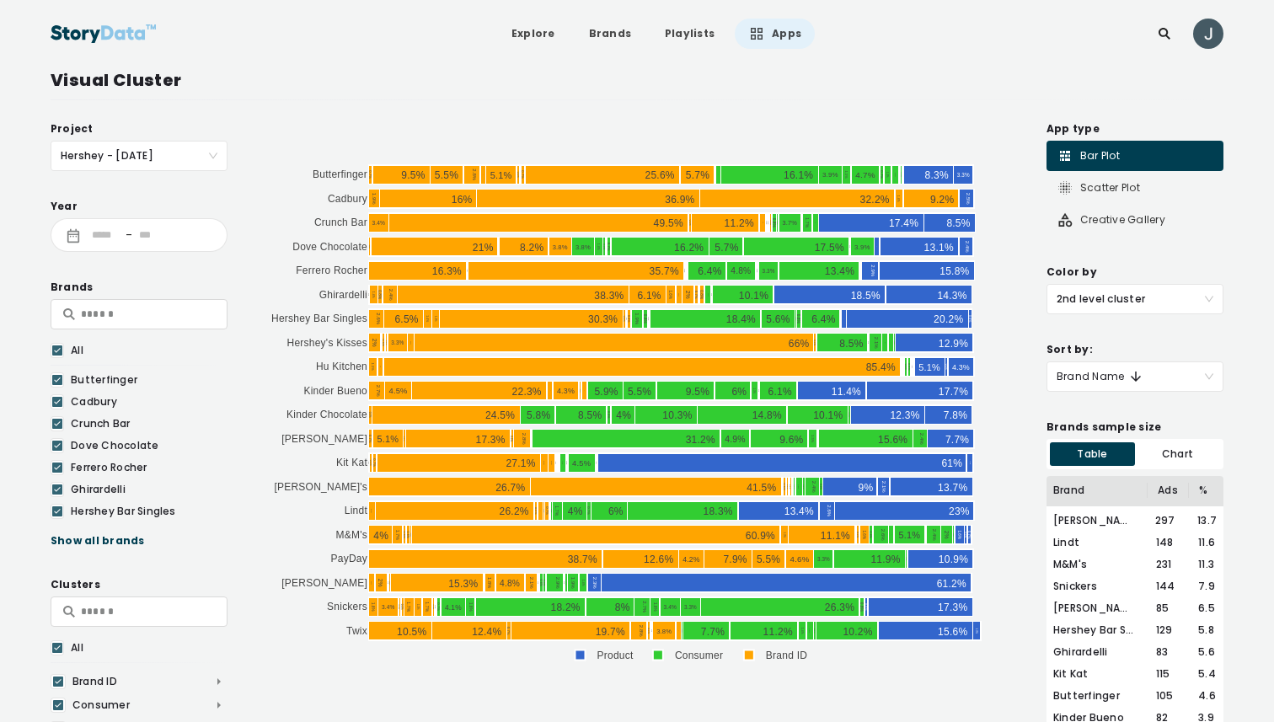
click at [1097, 302] on span "2nd level cluster" at bounding box center [1135, 299] width 157 height 29
drag, startPoint x: 1081, startPoint y: 336, endPoint x: 1112, endPoint y: 339, distance: 31.3
click at [1081, 336] on div "1st level cluster" at bounding box center [1135, 334] width 157 height 19
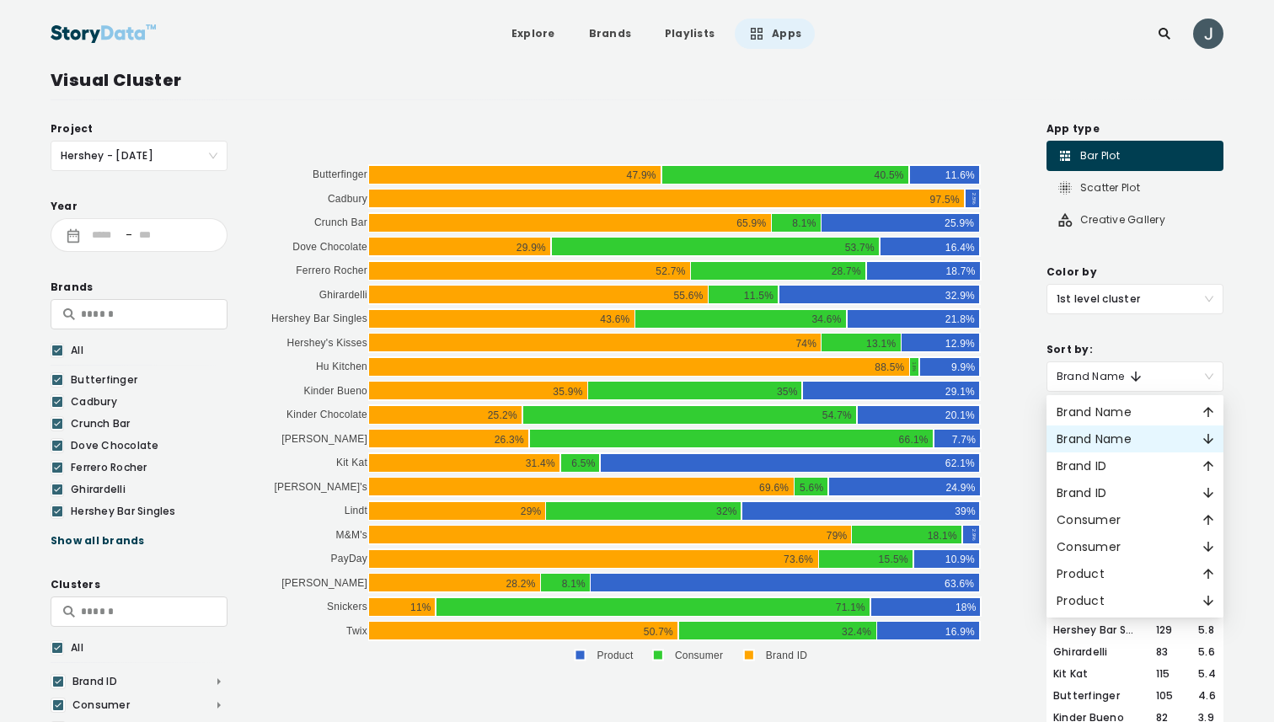
click at [1129, 369] on div "Brand Name" at bounding box center [1099, 376] width 84 height 15
click at [1144, 485] on div "Brand ID" at bounding box center [1135, 493] width 157 height 19
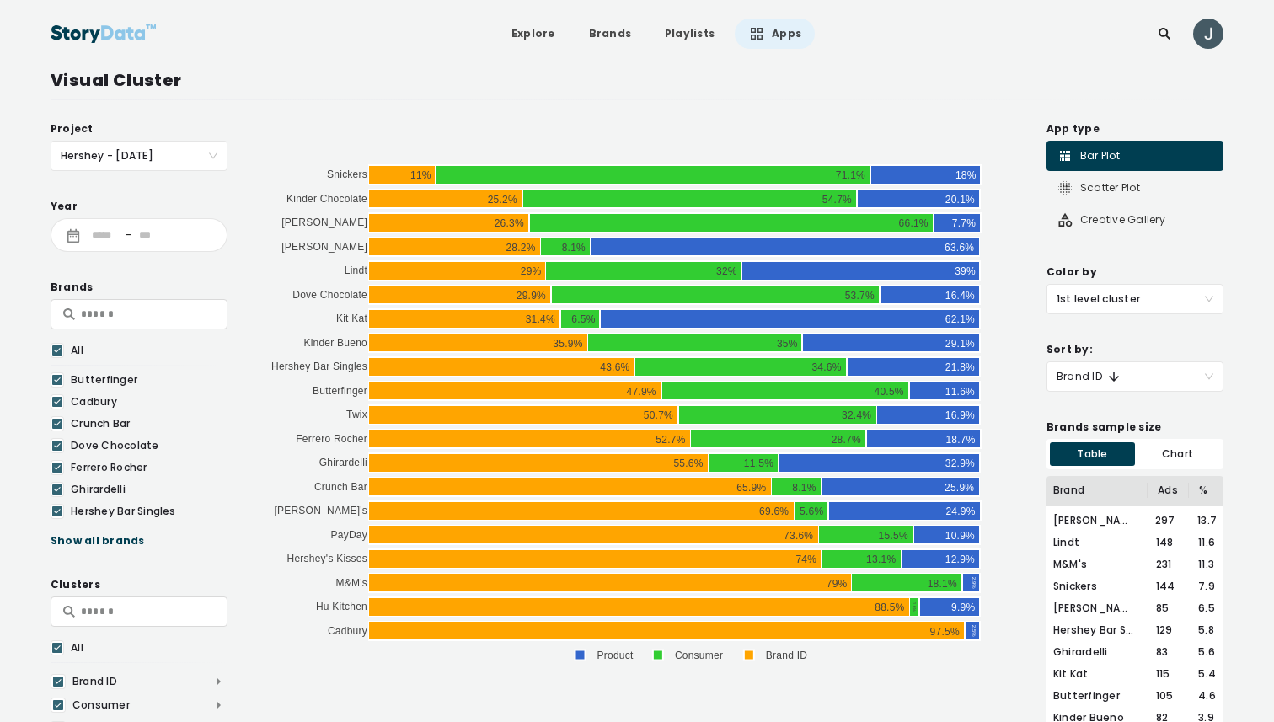
click at [1115, 380] on icon at bounding box center [1114, 377] width 10 height 10
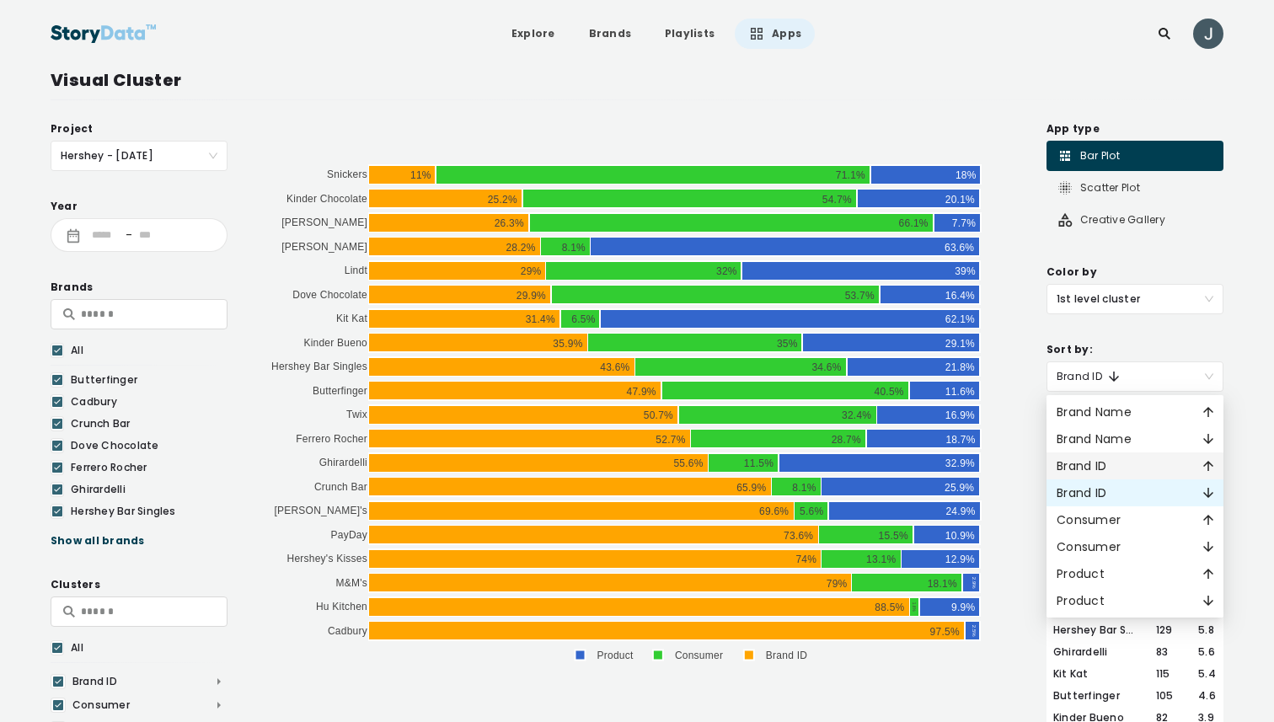
click at [1106, 468] on div "Brand ID" at bounding box center [1082, 466] width 50 height 19
